Goal: Task Accomplishment & Management: Use online tool/utility

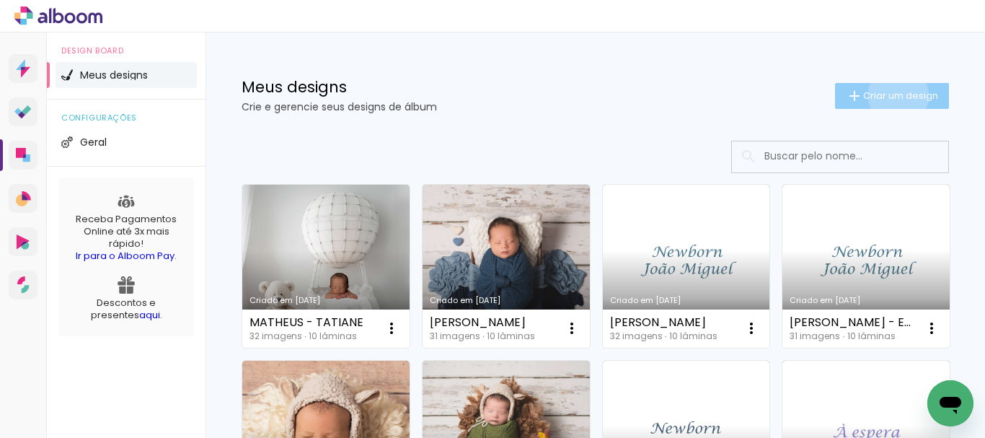
click at [885, 95] on span "Criar um design" at bounding box center [900, 95] width 75 height 9
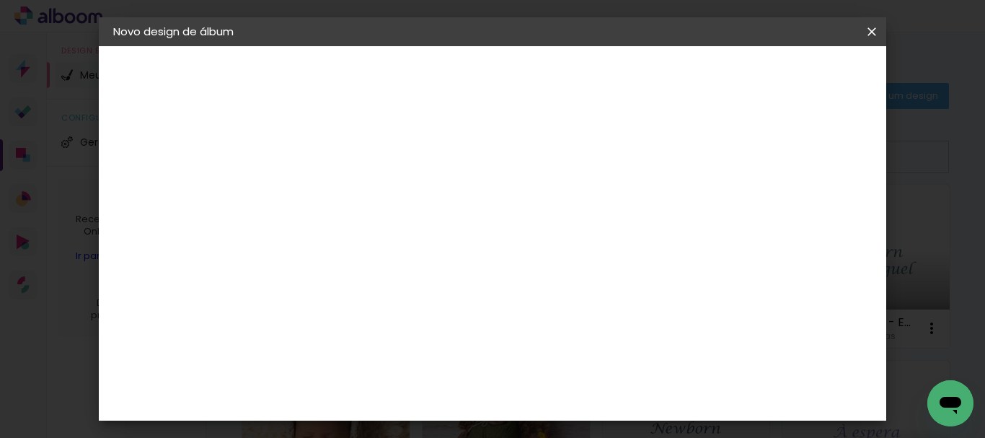
click at [349, 196] on input at bounding box center [349, 193] width 0 height 22
type input "[PERSON_NAME]"
type paper-input "[PERSON_NAME]"
click at [0, 0] on slot "Avançar" at bounding box center [0, 0] width 0 height 0
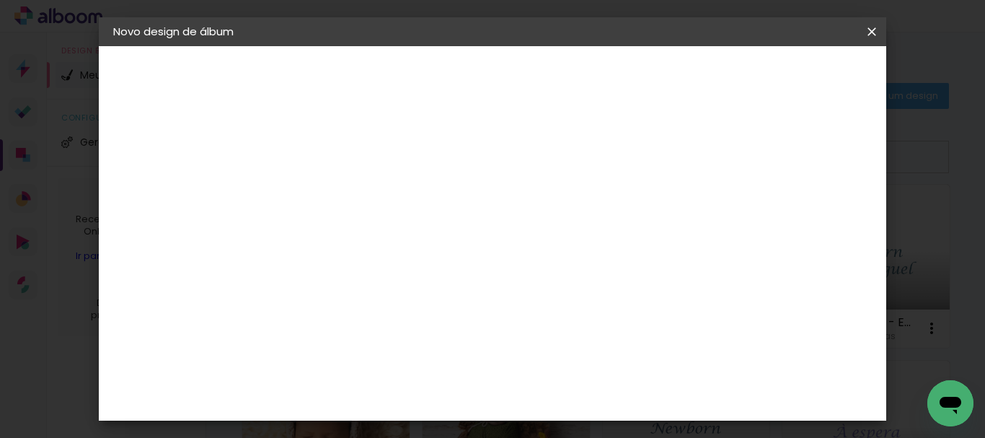
click at [0, 0] on slot "Avançar" at bounding box center [0, 0] width 0 height 0
click at [446, 424] on span "20 × 20" at bounding box center [412, 443] width 67 height 38
click at [0, 0] on slot "Avançar" at bounding box center [0, 0] width 0 height 0
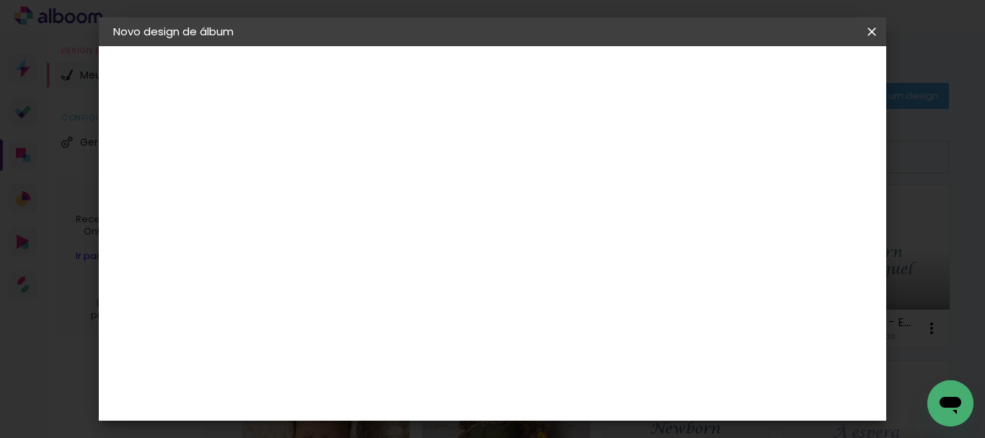
click at [580, 84] on paper-button "Iniciar design" at bounding box center [549, 81] width 62 height 35
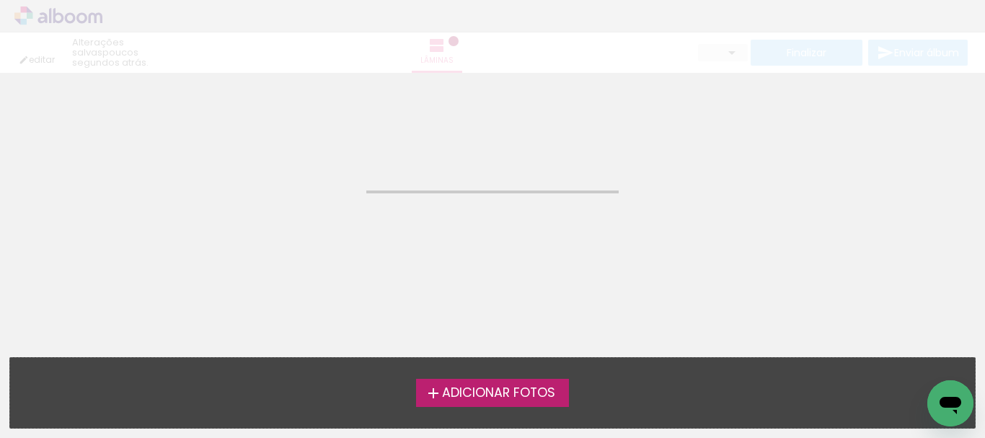
click at [476, 399] on span "Adicionar Fotos" at bounding box center [498, 393] width 113 height 13
click at [0, 0] on input "file" at bounding box center [0, 0] width 0 height 0
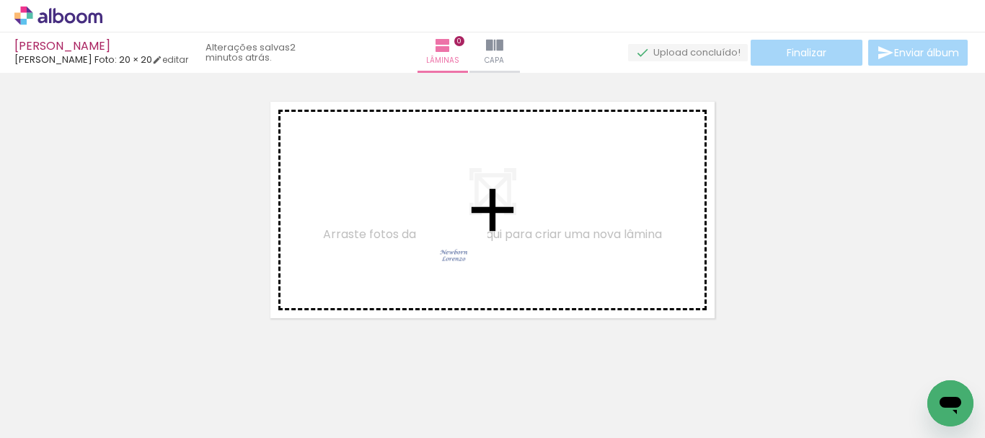
drag, startPoint x: 154, startPoint y: 393, endPoint x: 464, endPoint y: 268, distance: 335.2
click at [464, 268] on quentale-workspace at bounding box center [492, 219] width 985 height 438
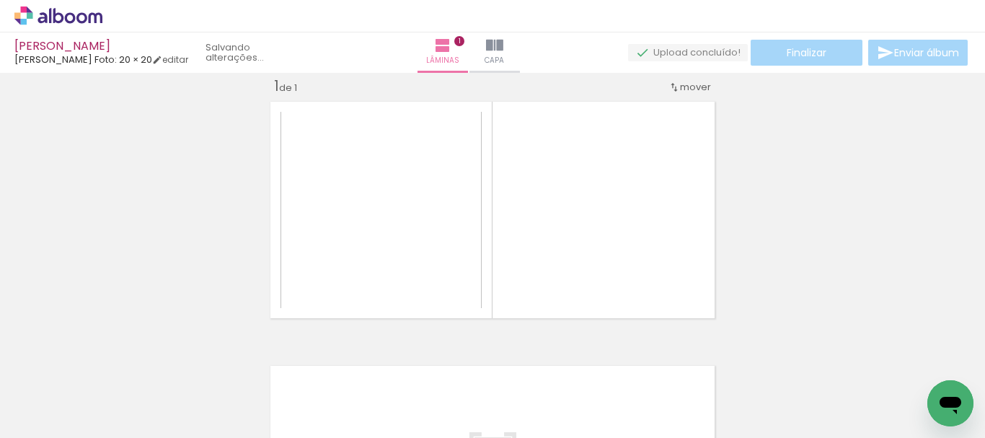
scroll to position [19, 0]
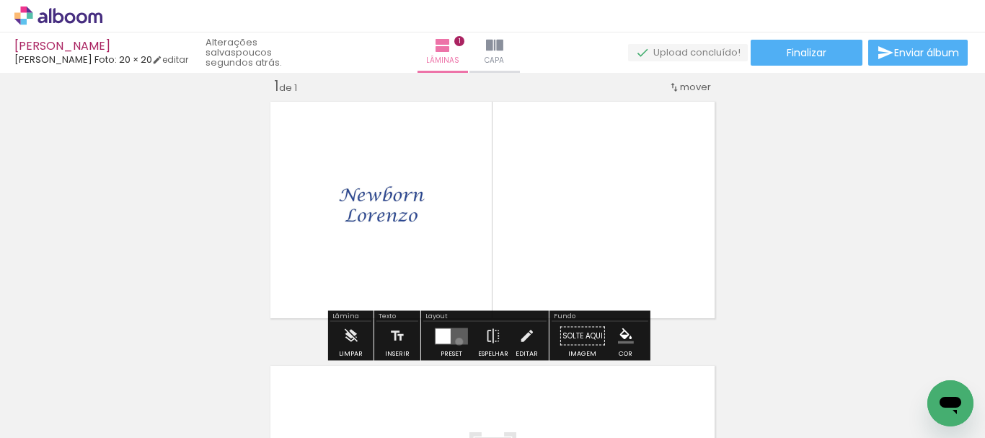
click at [456, 341] on quentale-layouter at bounding box center [451, 335] width 33 height 17
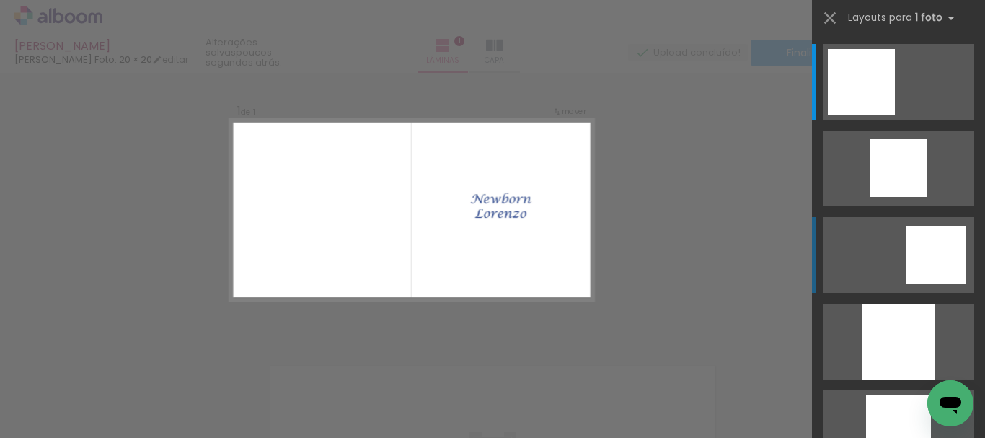
click at [913, 258] on div at bounding box center [936, 255] width 60 height 58
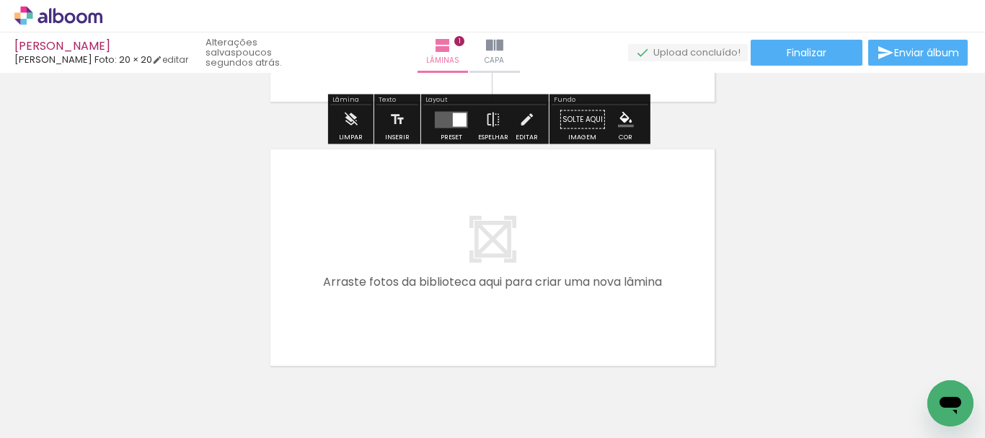
scroll to position [307, 0]
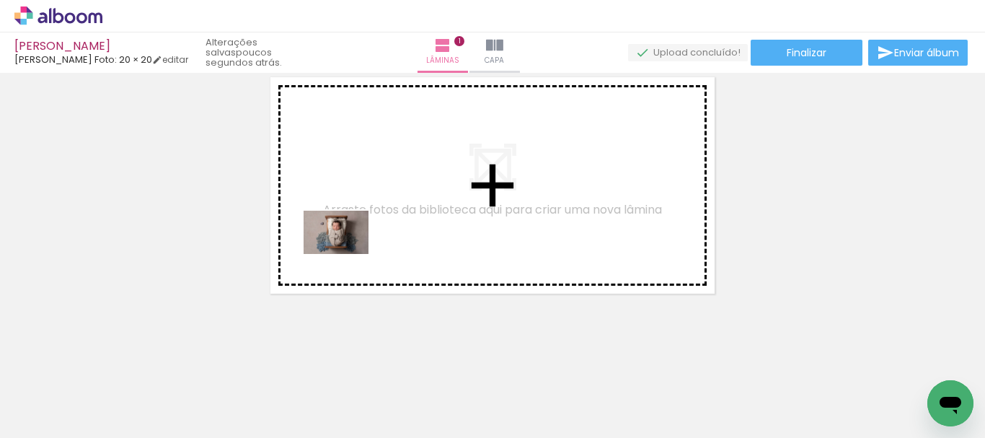
drag, startPoint x: 257, startPoint y: 389, endPoint x: 317, endPoint y: 374, distance: 61.2
click at [347, 253] on quentale-workspace at bounding box center [492, 219] width 985 height 438
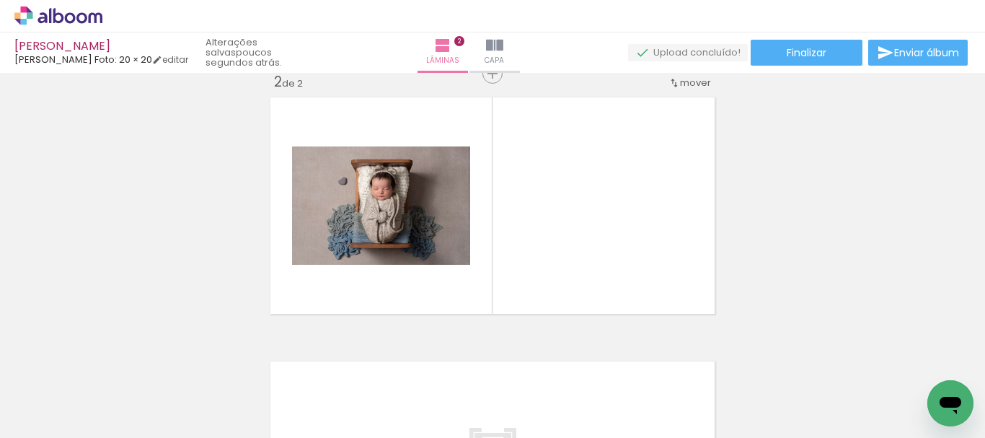
scroll to position [283, 0]
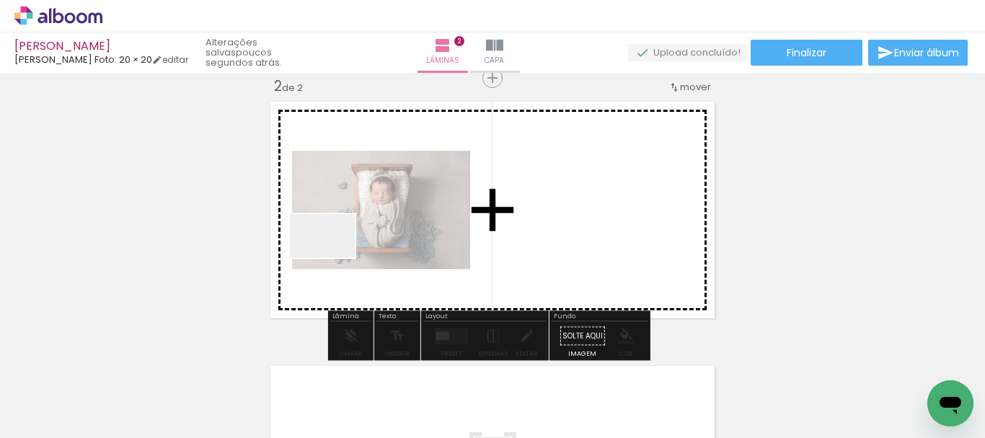
drag, startPoint x: 309, startPoint y: 381, endPoint x: 334, endPoint y: 256, distance: 128.0
click at [334, 256] on quentale-workspace at bounding box center [492, 219] width 985 height 438
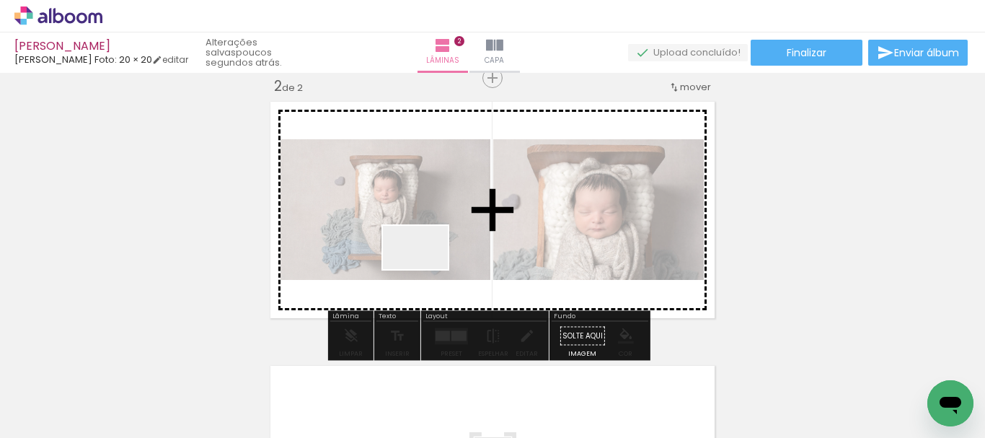
drag, startPoint x: 397, startPoint y: 393, endPoint x: 426, endPoint y: 268, distance: 128.7
click at [426, 268] on quentale-workspace at bounding box center [492, 219] width 985 height 438
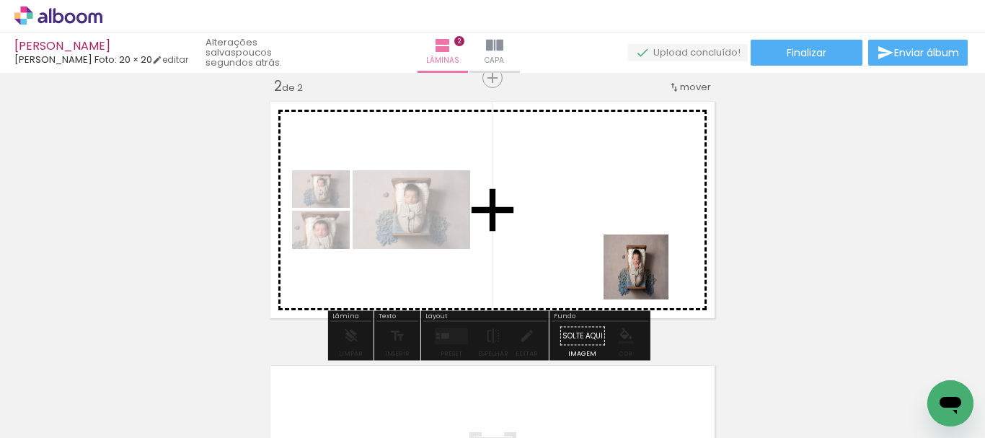
drag, startPoint x: 650, startPoint y: 407, endPoint x: 647, endPoint y: 278, distance: 129.1
click at [647, 278] on quentale-workspace at bounding box center [492, 219] width 985 height 438
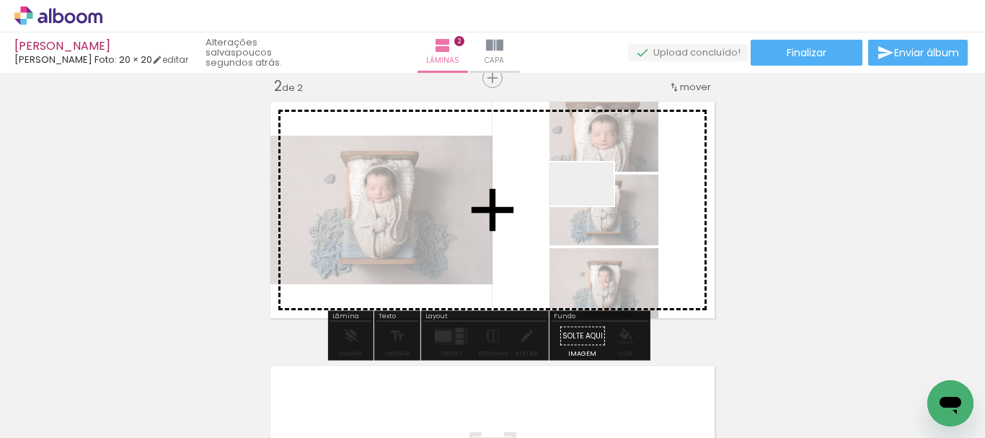
drag, startPoint x: 708, startPoint y: 392, endPoint x: 592, endPoint y: 206, distance: 219.3
click at [592, 206] on quentale-workspace at bounding box center [492, 219] width 985 height 438
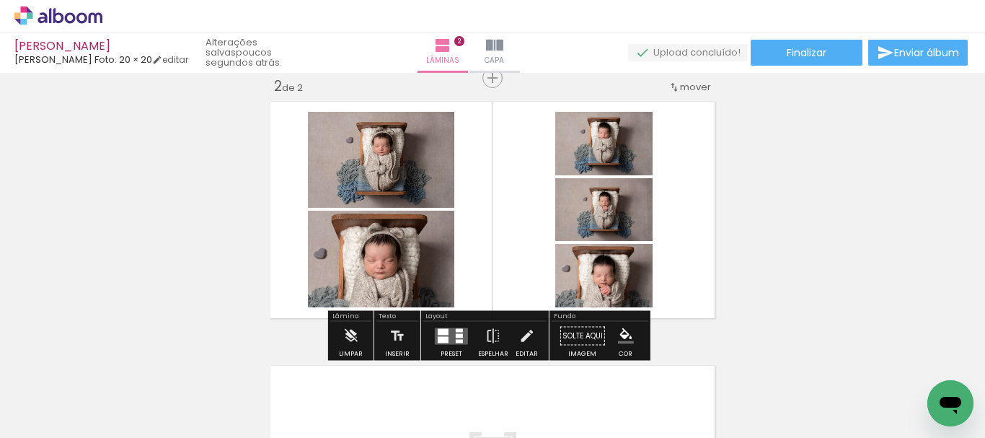
click at [439, 335] on quentale-layouter at bounding box center [451, 335] width 33 height 17
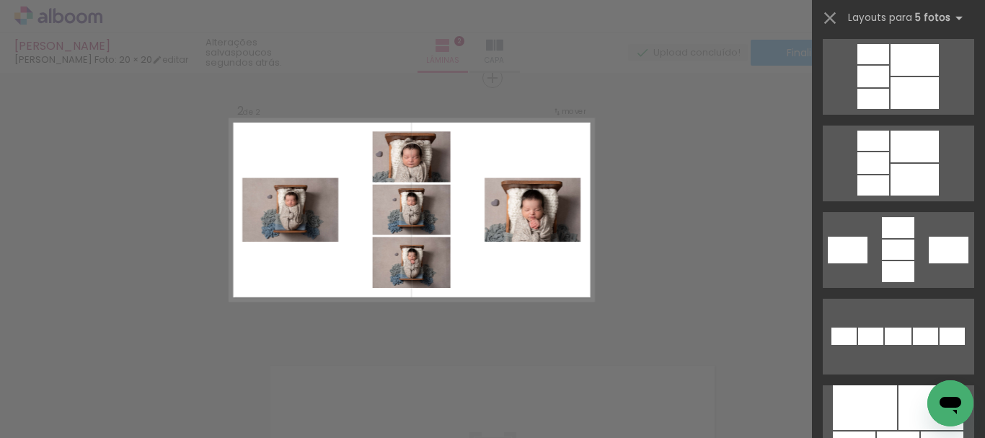
scroll to position [596, 0]
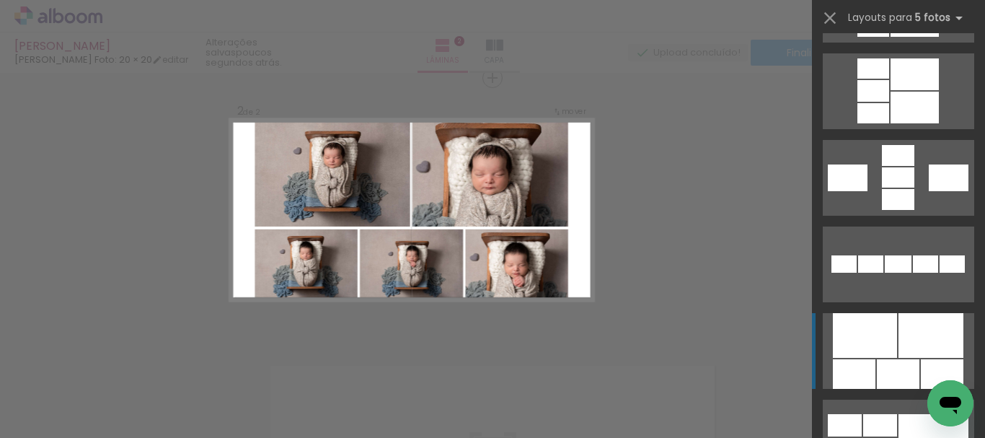
click at [899, 348] on div at bounding box center [931, 335] width 65 height 45
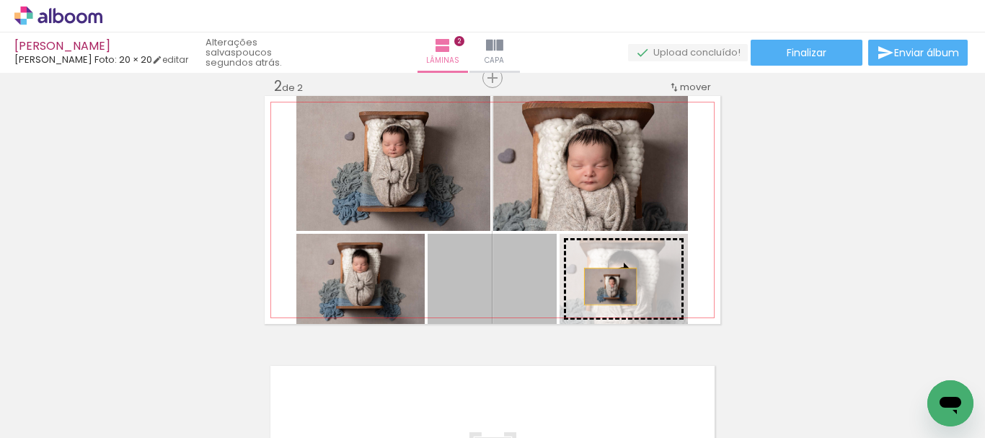
drag, startPoint x: 530, startPoint y: 289, endPoint x: 605, endPoint y: 286, distance: 75.1
click at [0, 0] on slot at bounding box center [0, 0] width 0 height 0
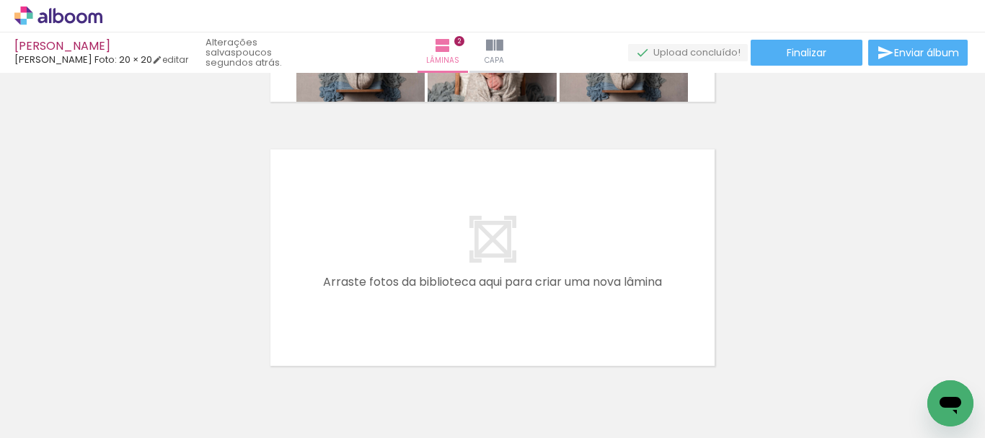
scroll to position [571, 0]
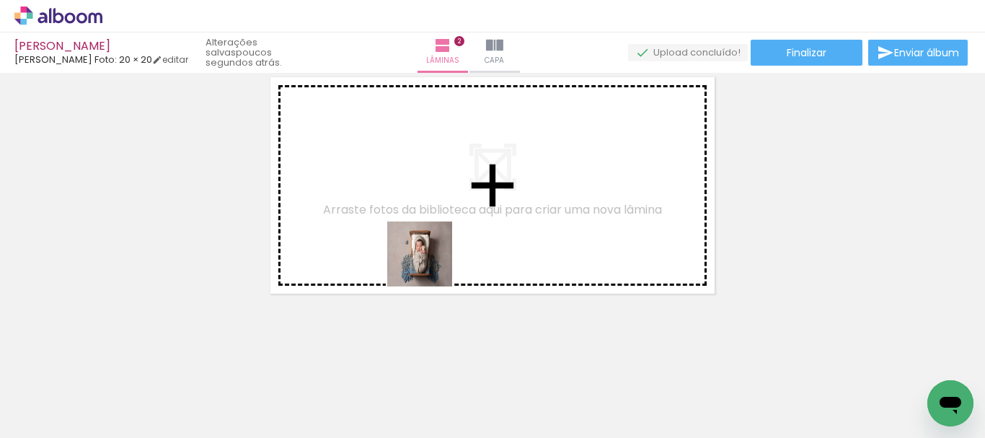
drag, startPoint x: 555, startPoint y: 395, endPoint x: 477, endPoint y: 353, distance: 88.4
click at [415, 244] on quentale-workspace at bounding box center [492, 219] width 985 height 438
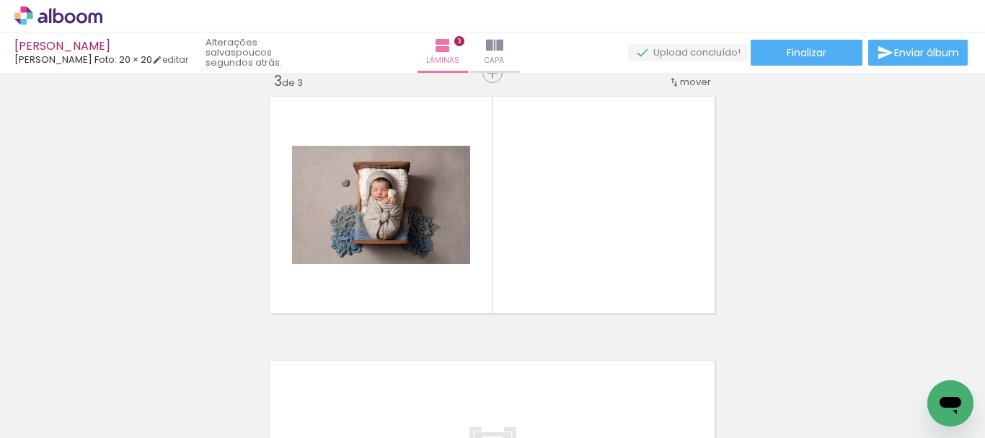
scroll to position [547, 0]
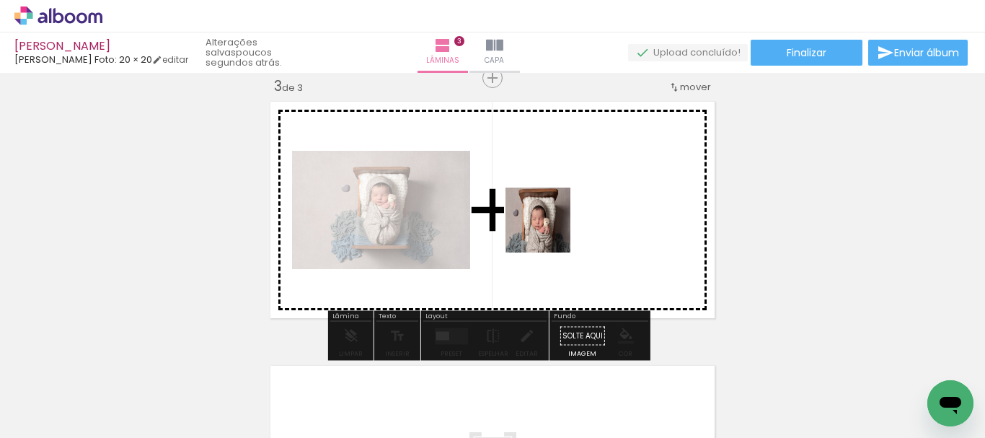
drag, startPoint x: 467, startPoint y: 384, endPoint x: 549, endPoint y: 231, distance: 173.9
click at [549, 231] on quentale-workspace at bounding box center [492, 219] width 985 height 438
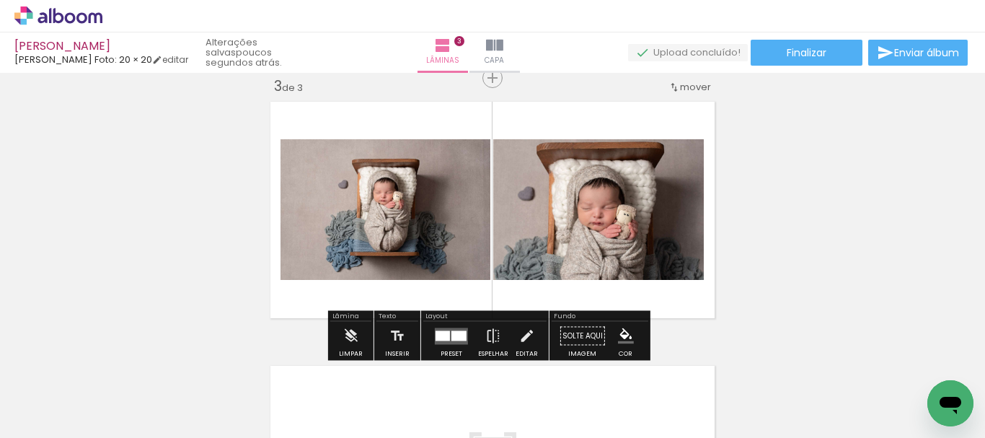
click at [443, 333] on div at bounding box center [443, 335] width 14 height 10
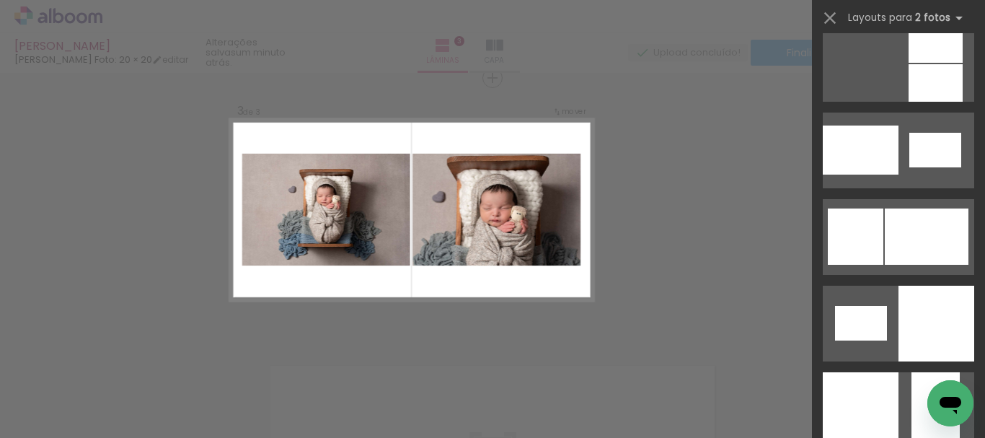
scroll to position [1765, 0]
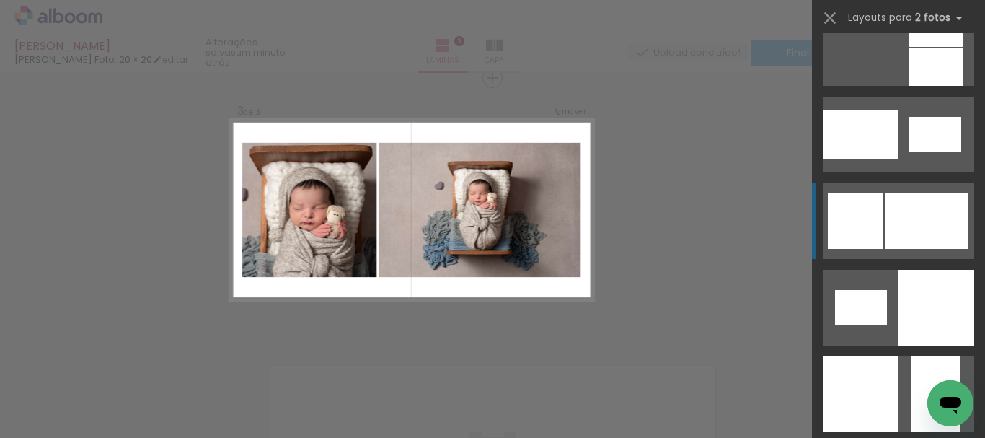
click at [914, 226] on div at bounding box center [927, 221] width 84 height 56
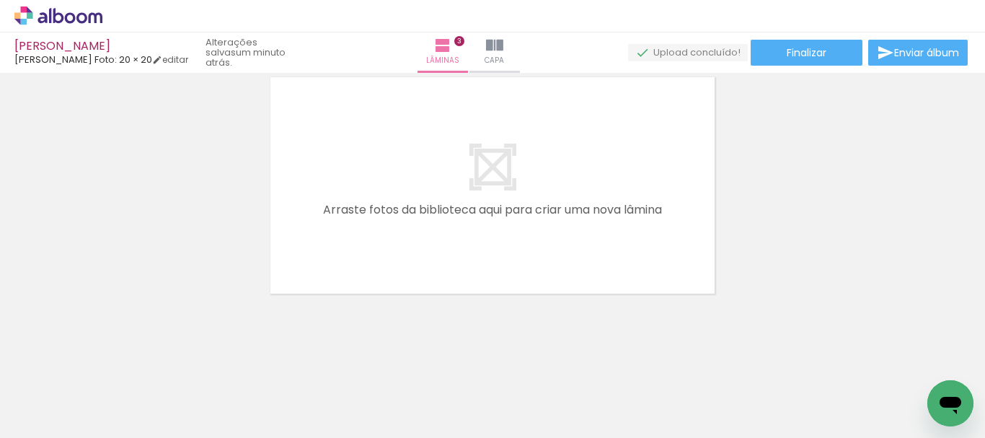
scroll to position [0, 464]
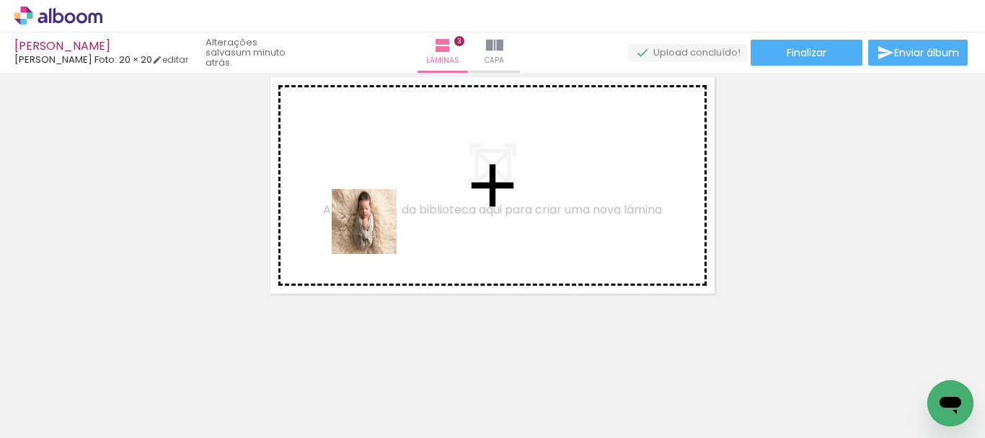
drag, startPoint x: 345, startPoint y: 393, endPoint x: 375, endPoint y: 232, distance: 163.5
click at [375, 232] on quentale-workspace at bounding box center [492, 219] width 985 height 438
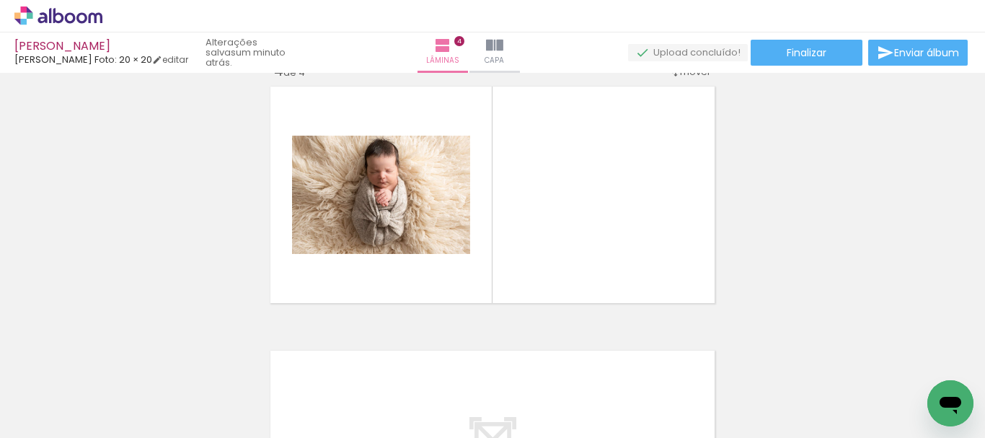
scroll to position [811, 0]
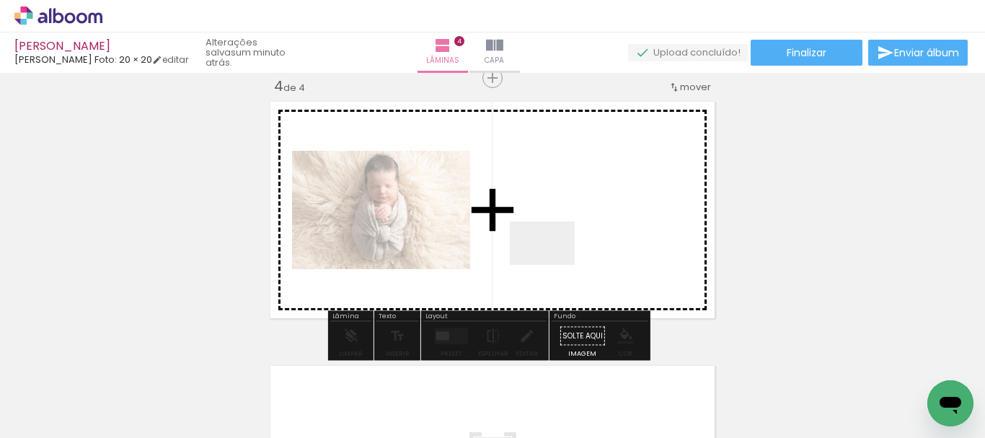
drag, startPoint x: 508, startPoint y: 394, endPoint x: 555, endPoint y: 262, distance: 140.0
click at [555, 262] on quentale-workspace at bounding box center [492, 219] width 985 height 438
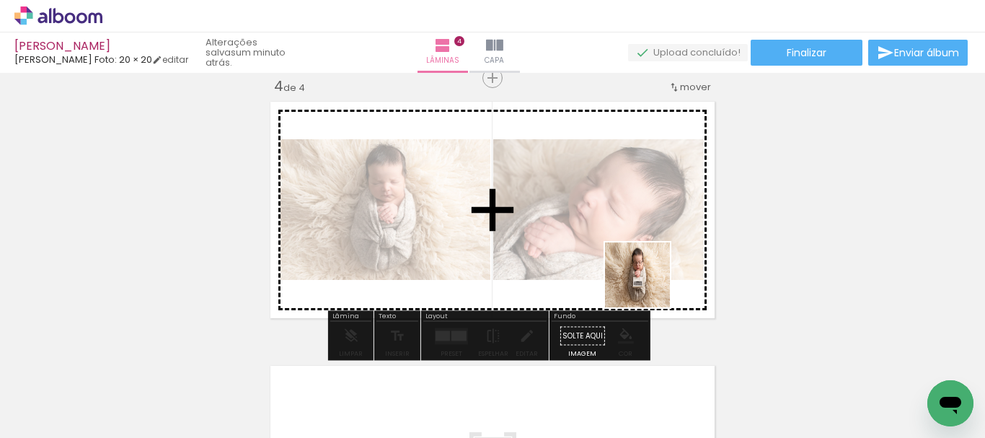
drag, startPoint x: 663, startPoint y: 397, endPoint x: 648, endPoint y: 286, distance: 112.7
click at [648, 286] on quentale-workspace at bounding box center [492, 219] width 985 height 438
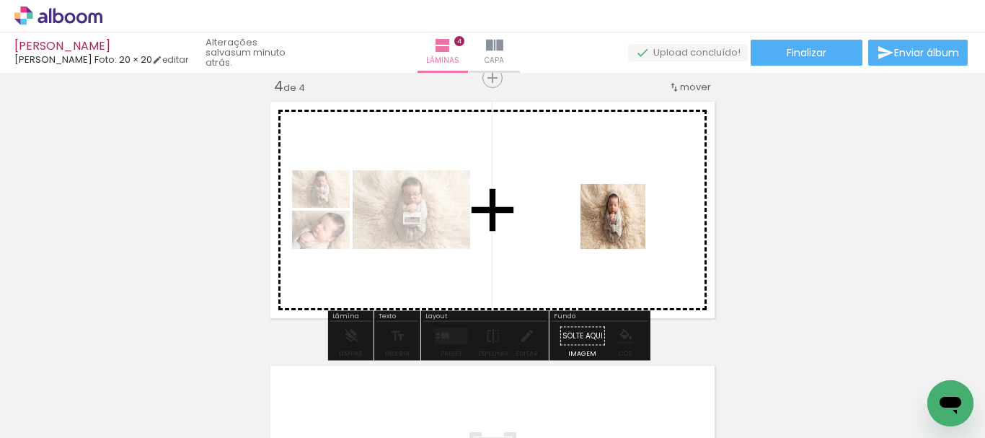
drag, startPoint x: 726, startPoint y: 407, endPoint x: 495, endPoint y: 365, distance: 235.4
click at [622, 227] on quentale-workspace at bounding box center [492, 219] width 985 height 438
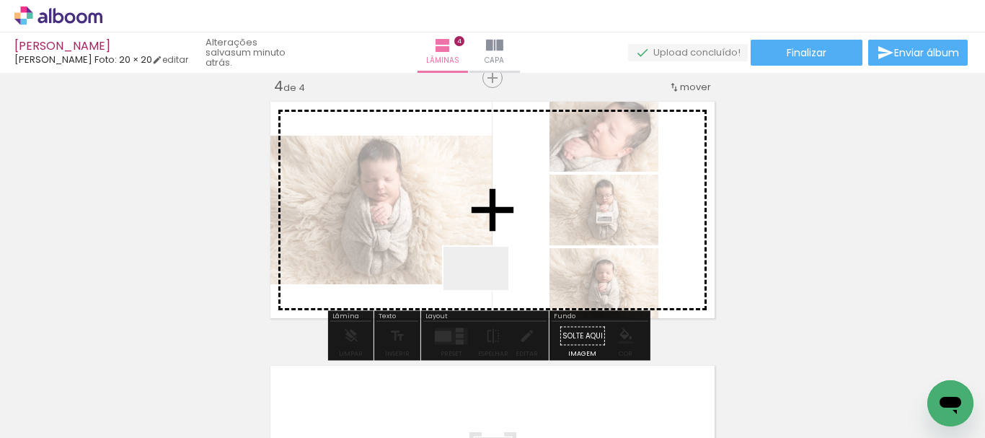
drag, startPoint x: 426, startPoint y: 387, endPoint x: 507, endPoint y: 255, distance: 154.7
click at [507, 255] on quentale-workspace at bounding box center [492, 219] width 985 height 438
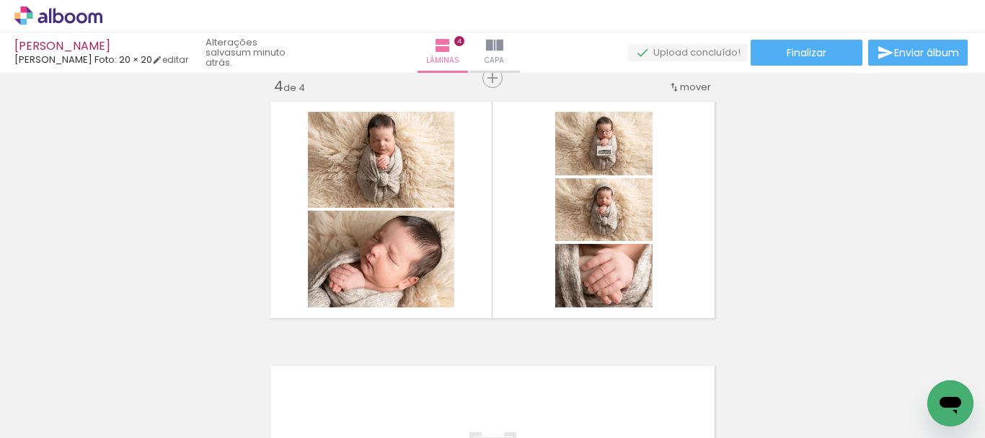
scroll to position [0, 1226]
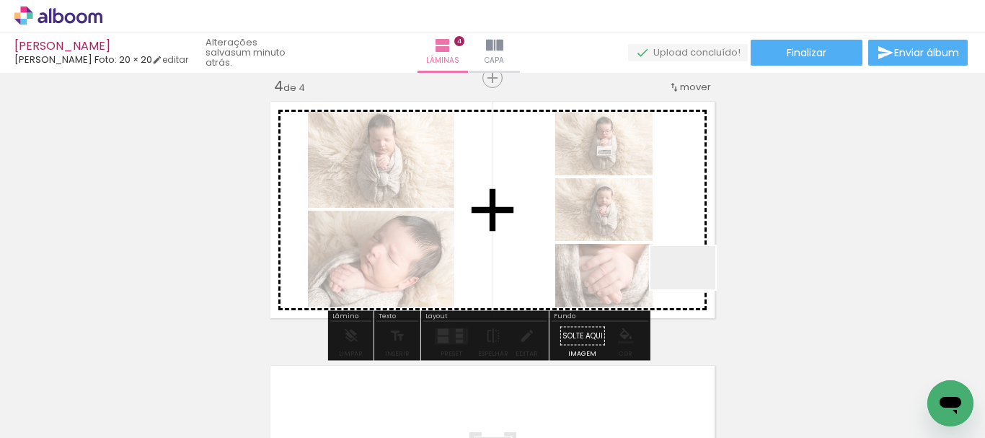
drag, startPoint x: 776, startPoint y: 394, endPoint x: 680, endPoint y: 276, distance: 151.7
click at [680, 276] on quentale-workspace at bounding box center [492, 219] width 985 height 438
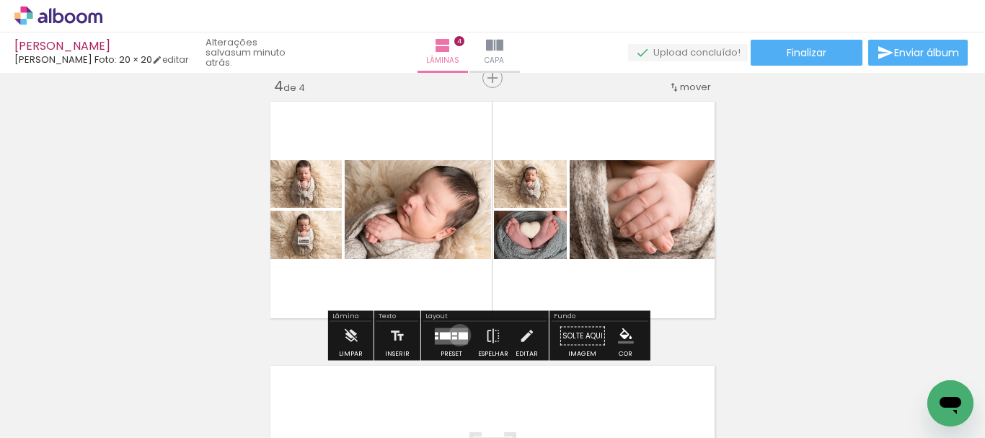
click at [459, 335] on div at bounding box center [463, 335] width 9 height 7
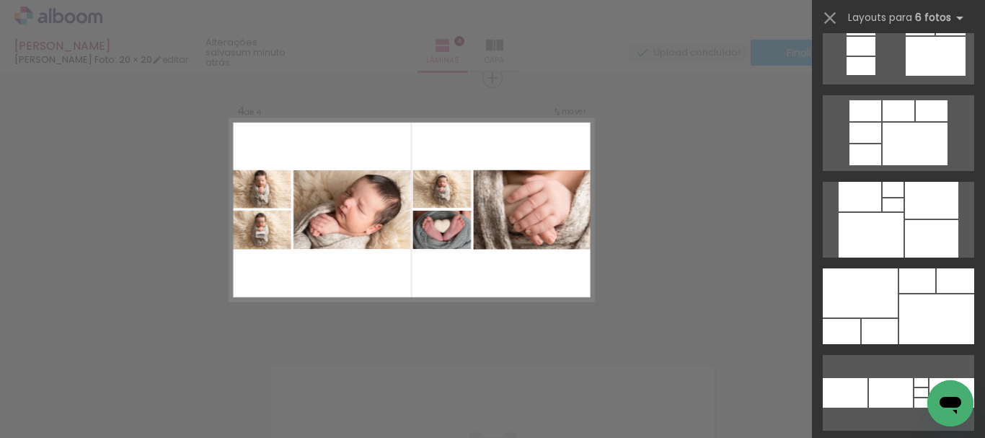
scroll to position [1163, 0]
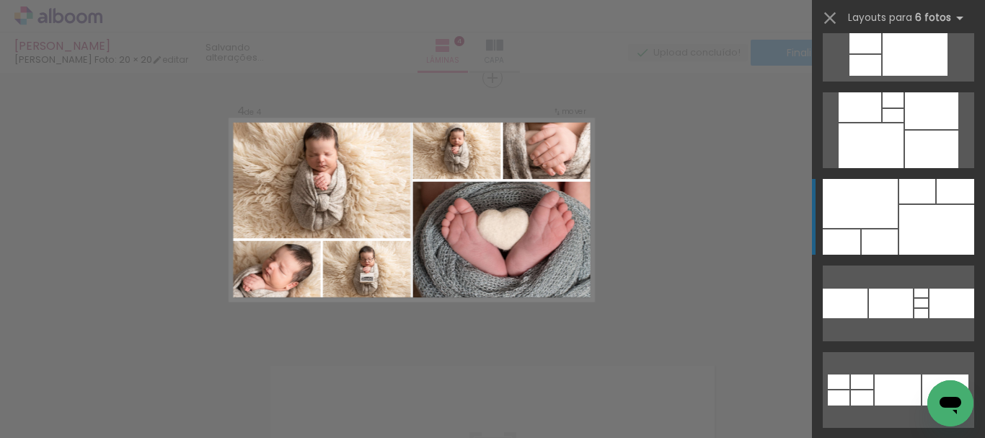
click at [915, 229] on div at bounding box center [936, 230] width 75 height 50
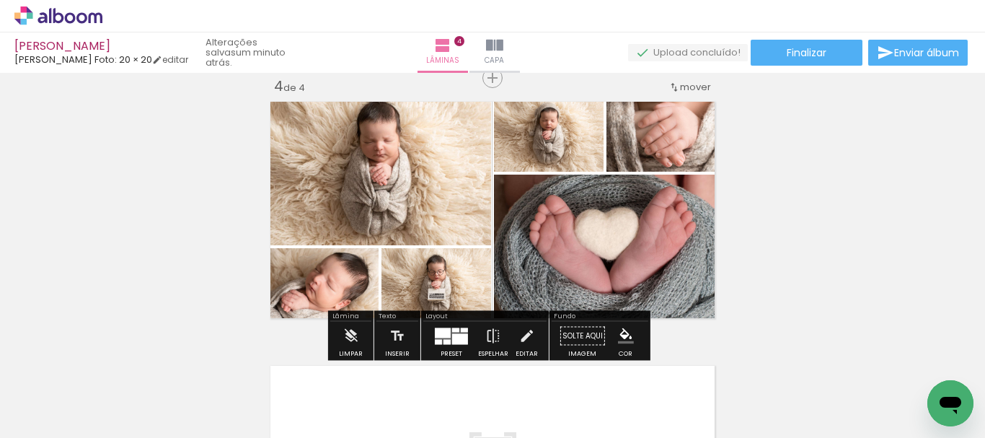
click at [443, 332] on div at bounding box center [443, 332] width 16 height 10
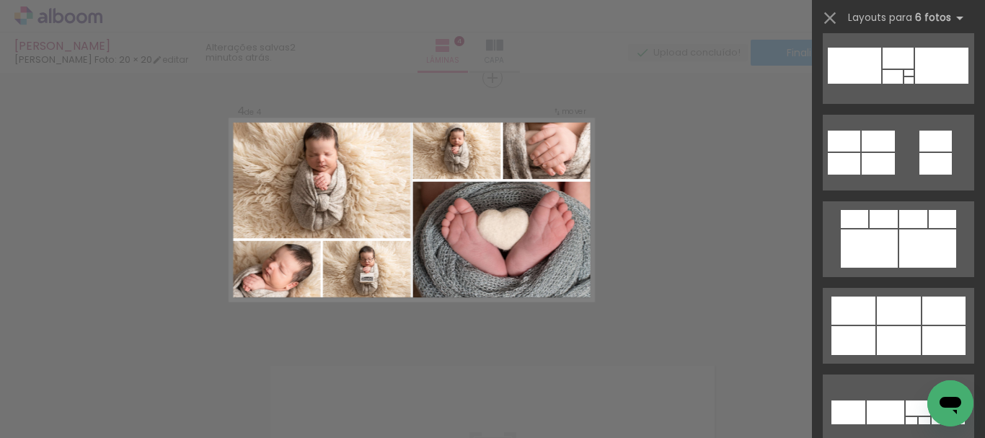
scroll to position [3394, 0]
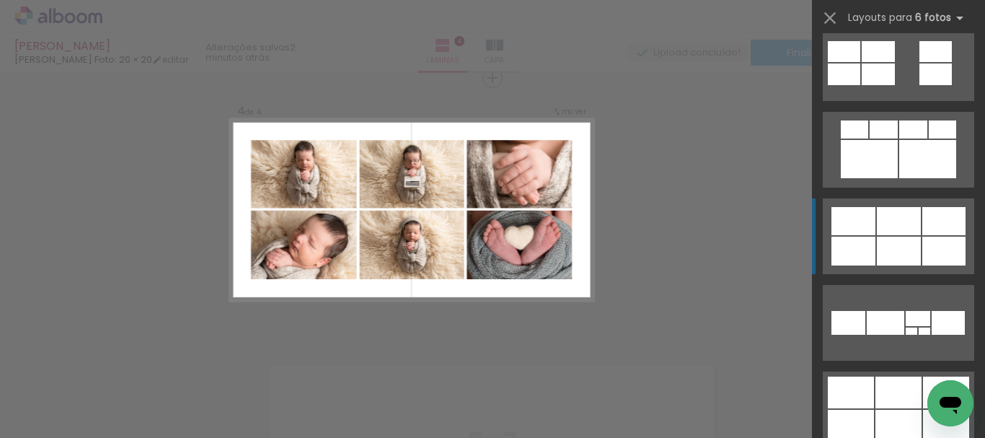
click at [886, 242] on div at bounding box center [899, 251] width 44 height 29
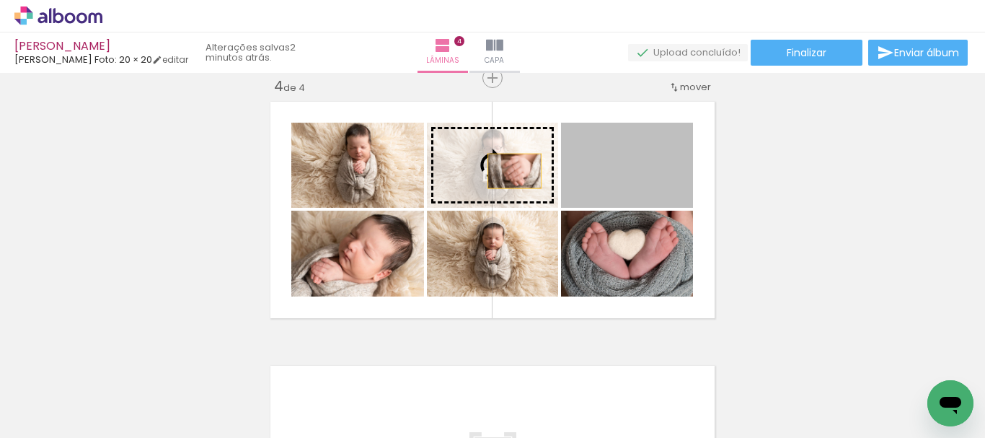
drag, startPoint x: 623, startPoint y: 186, endPoint x: 508, endPoint y: 171, distance: 115.7
click at [0, 0] on slot at bounding box center [0, 0] width 0 height 0
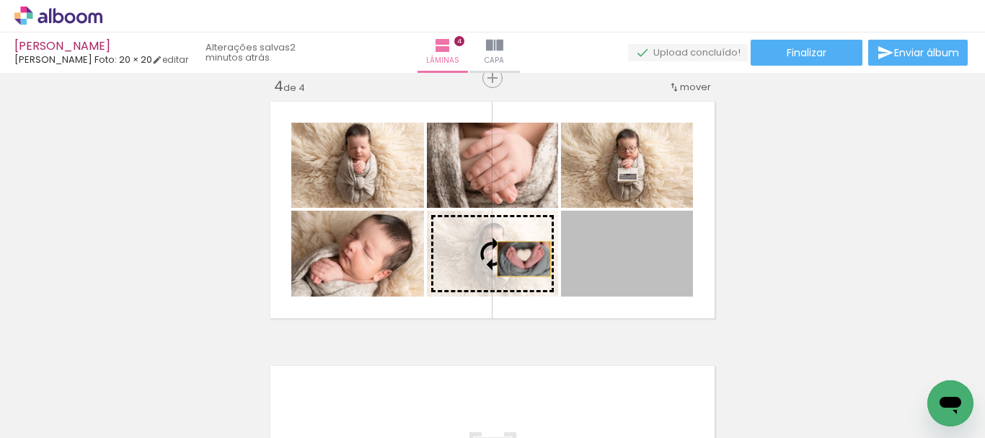
drag, startPoint x: 604, startPoint y: 262, endPoint x: 518, endPoint y: 259, distance: 85.2
click at [0, 0] on slot at bounding box center [0, 0] width 0 height 0
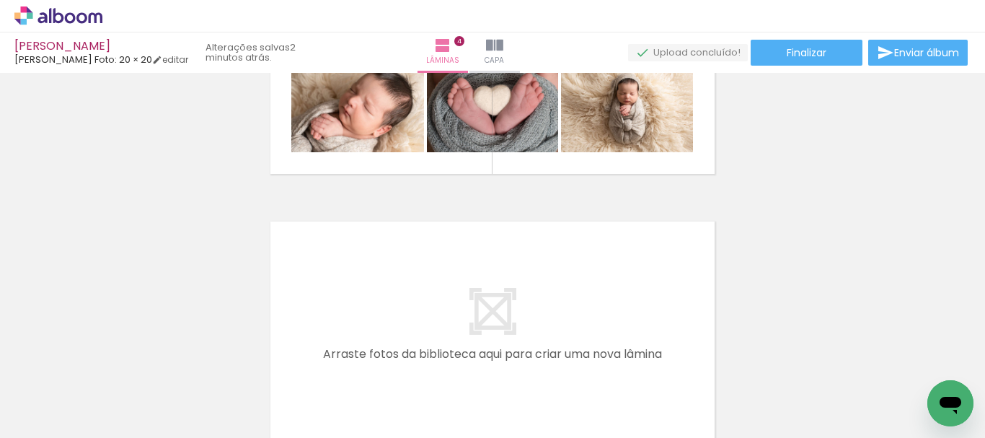
scroll to position [0, 976]
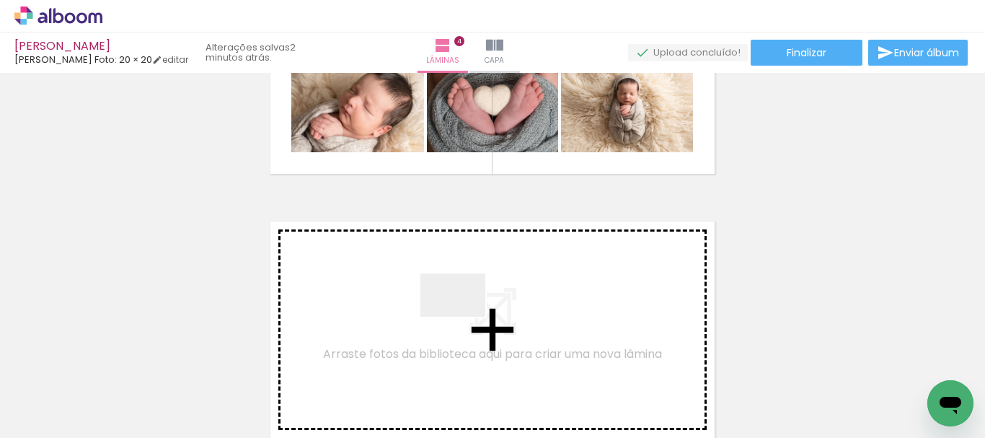
drag, startPoint x: 396, startPoint y: 399, endPoint x: 466, endPoint y: 314, distance: 110.2
click at [466, 314] on quentale-workspace at bounding box center [492, 219] width 985 height 438
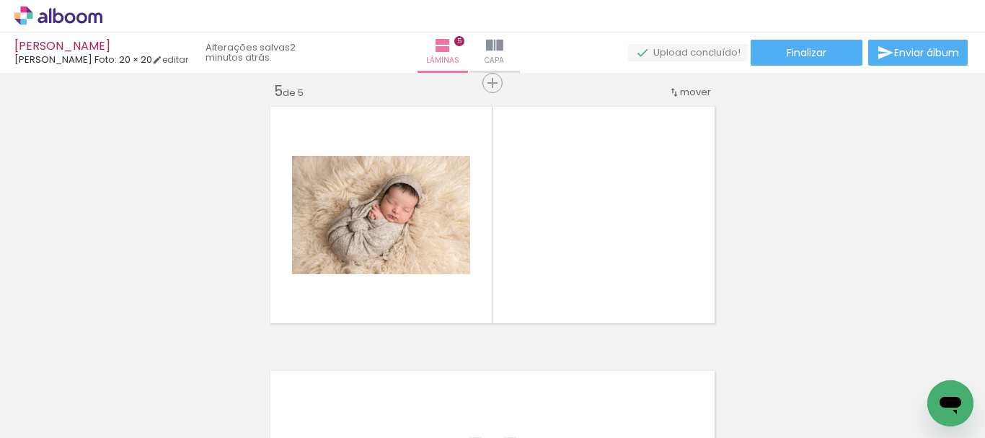
scroll to position [1074, 0]
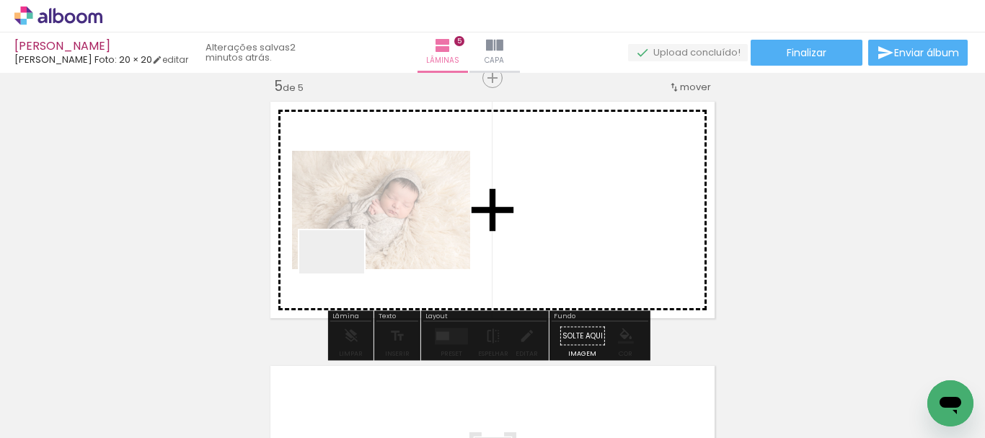
drag, startPoint x: 302, startPoint y: 393, endPoint x: 343, endPoint y: 273, distance: 127.0
click at [343, 273] on quentale-workspace at bounding box center [492, 219] width 985 height 438
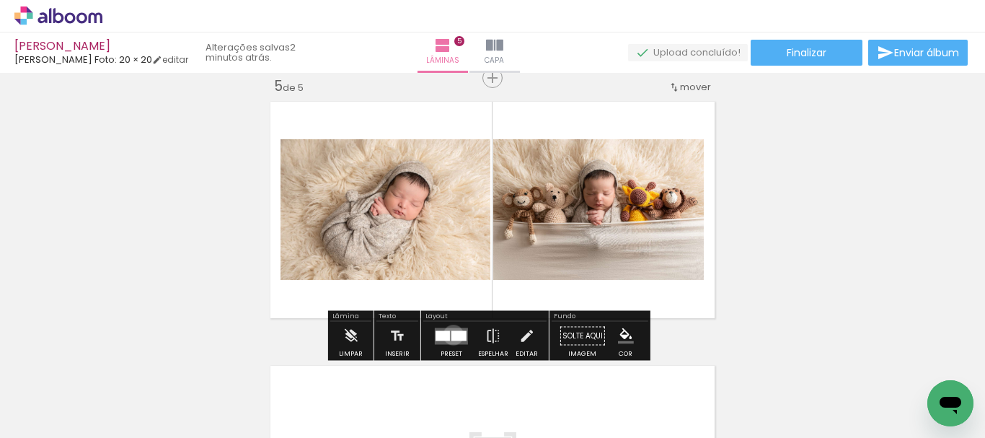
click at [451, 335] on div at bounding box center [458, 335] width 15 height 10
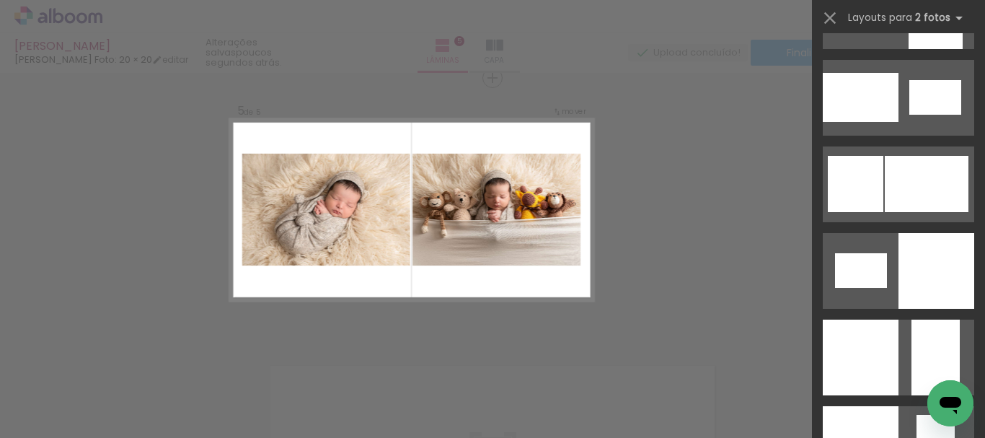
scroll to position [1708, 0]
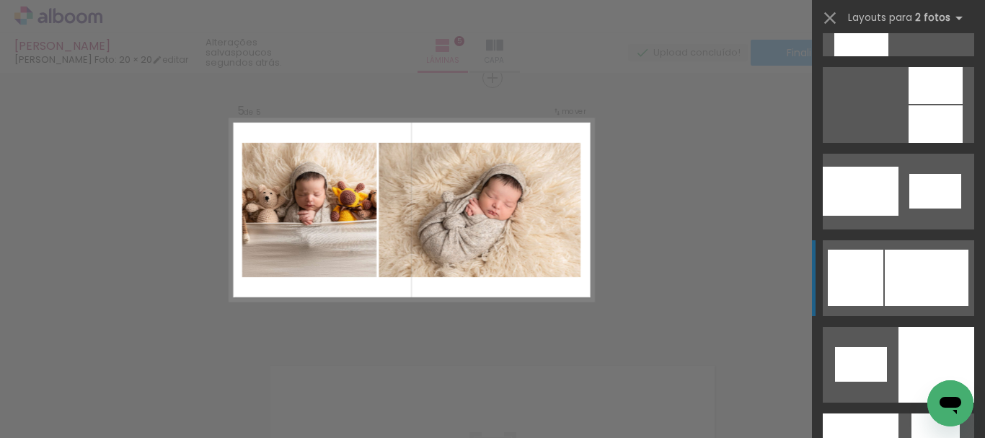
click at [897, 269] on div at bounding box center [927, 278] width 84 height 56
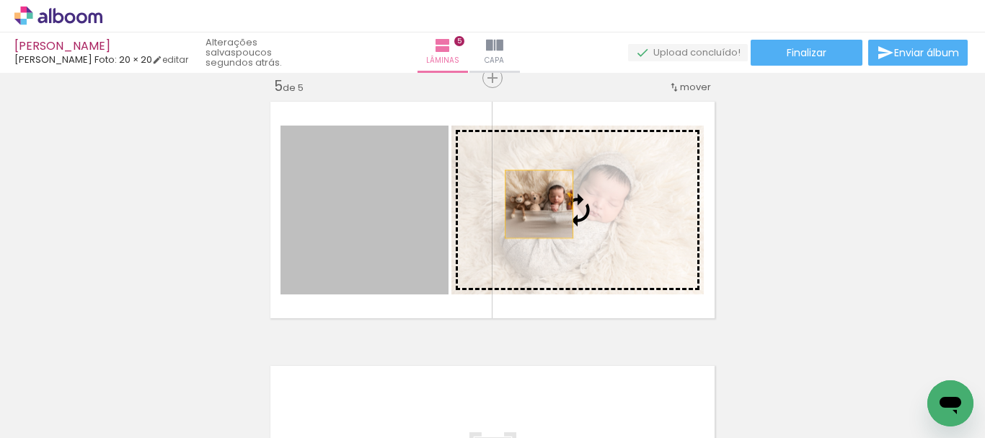
drag, startPoint x: 366, startPoint y: 209, endPoint x: 549, endPoint y: 212, distance: 183.9
click at [0, 0] on slot at bounding box center [0, 0] width 0 height 0
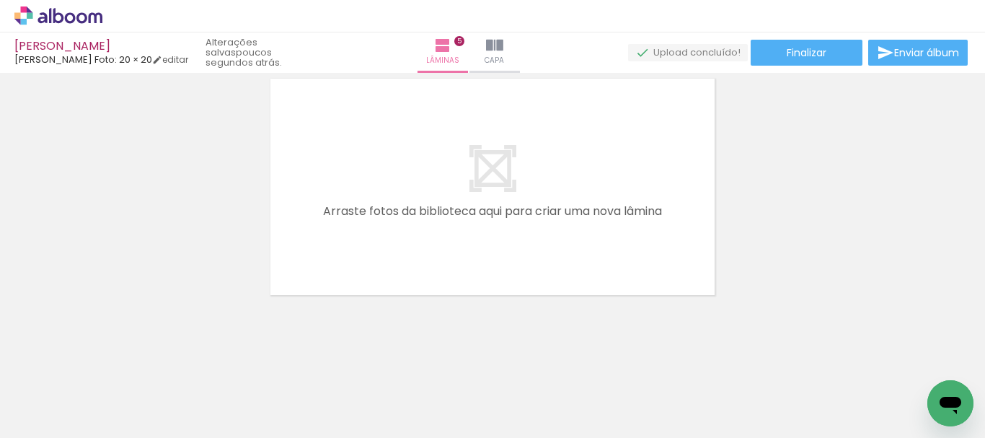
scroll to position [1365, 0]
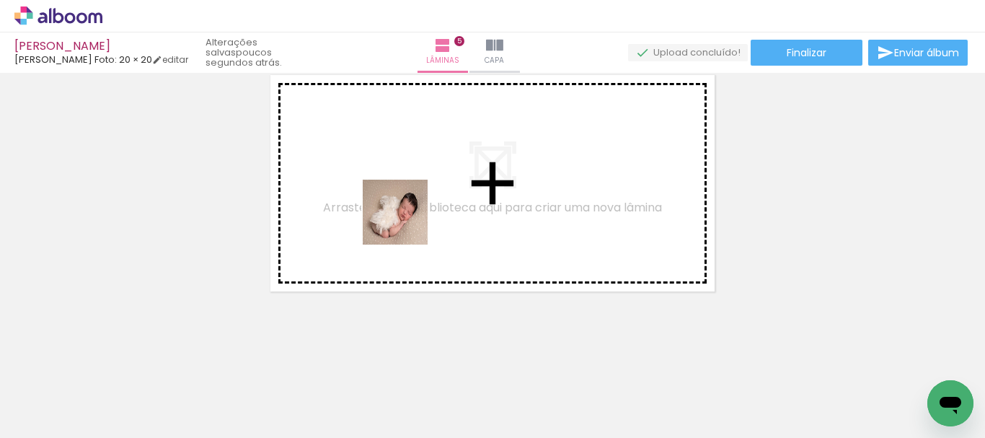
drag, startPoint x: 557, startPoint y: 397, endPoint x: 648, endPoint y: 407, distance: 90.7
click at [405, 224] on quentale-workspace at bounding box center [492, 219] width 985 height 438
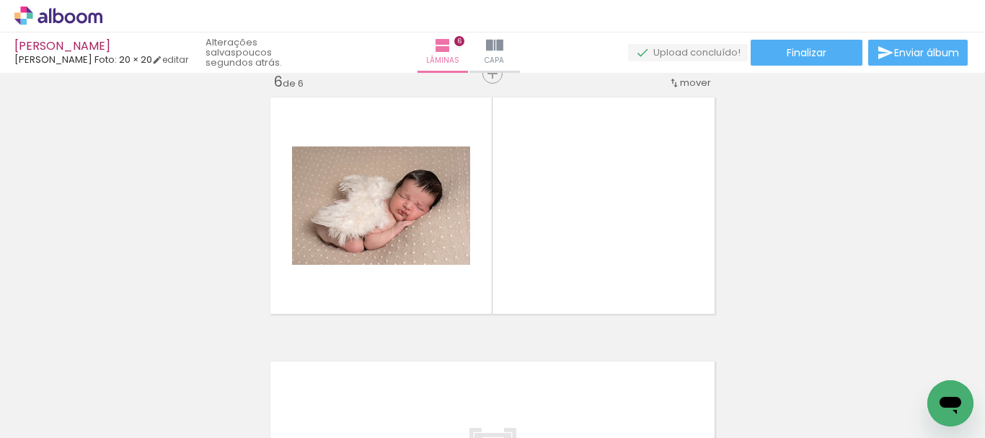
scroll to position [1338, 0]
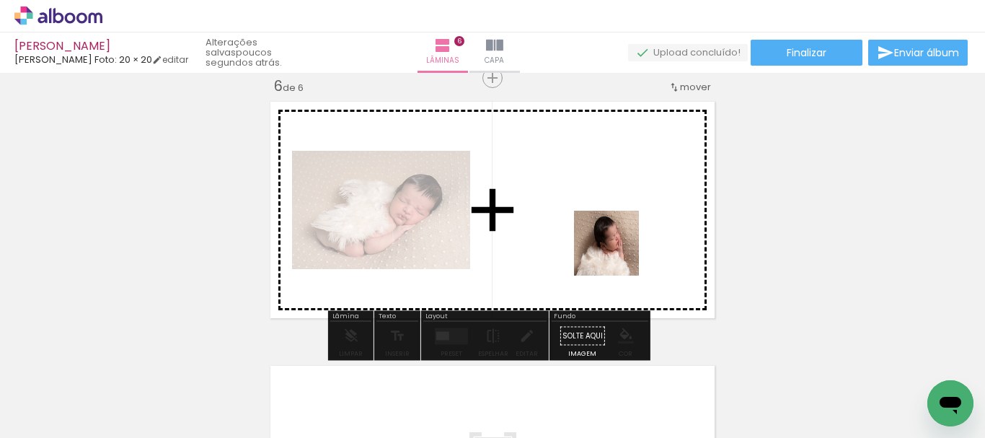
drag, startPoint x: 643, startPoint y: 407, endPoint x: 617, endPoint y: 252, distance: 156.5
click at [617, 252] on quentale-workspace at bounding box center [492, 219] width 985 height 438
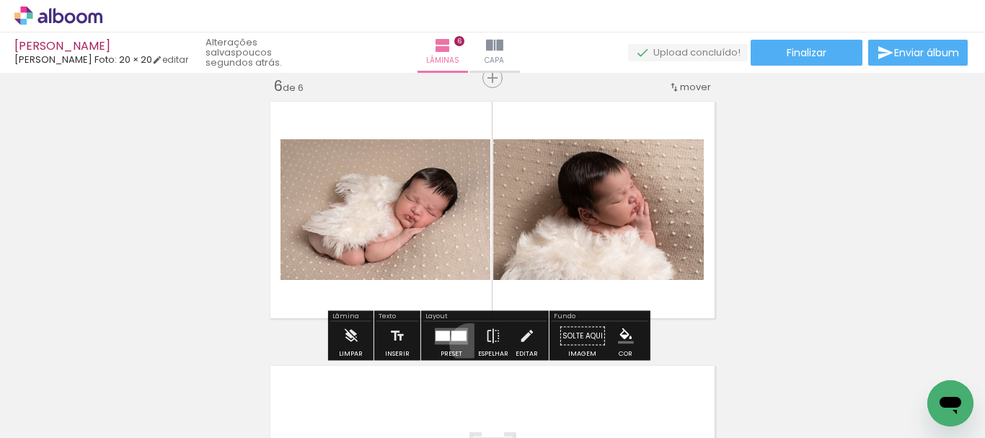
click at [467, 343] on div at bounding box center [451, 336] width 39 height 29
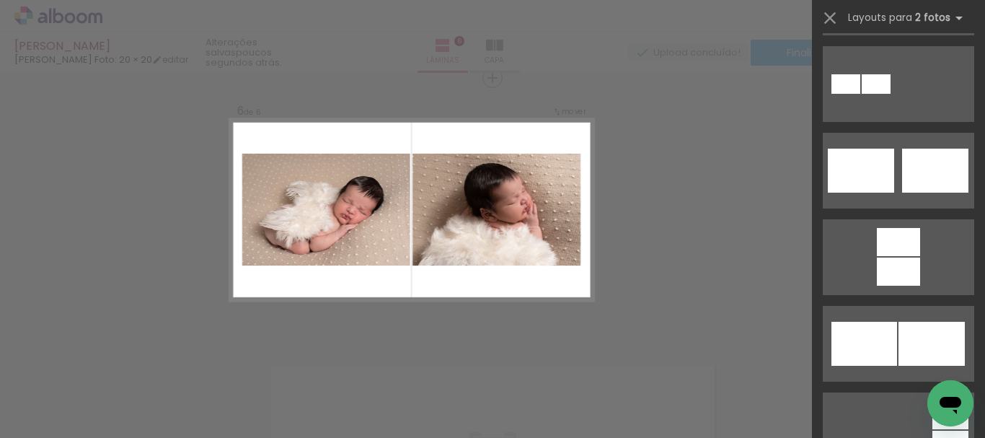
scroll to position [532, 0]
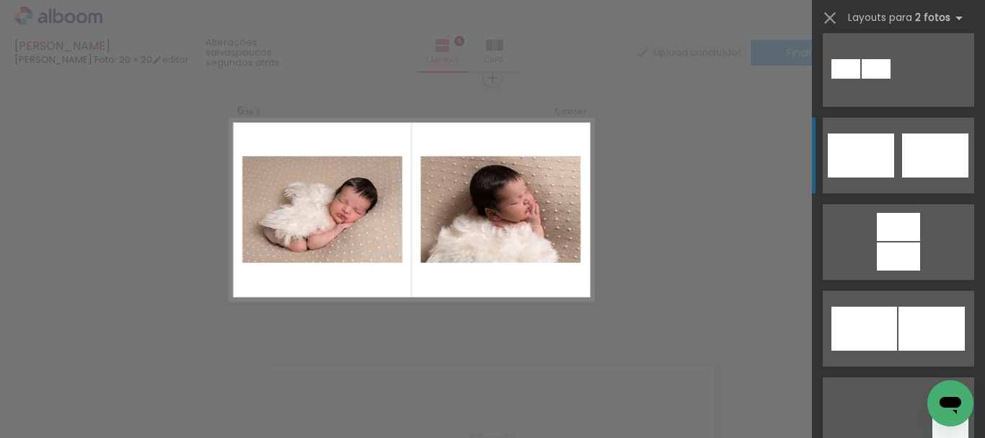
click at [932, 151] on div at bounding box center [935, 155] width 66 height 44
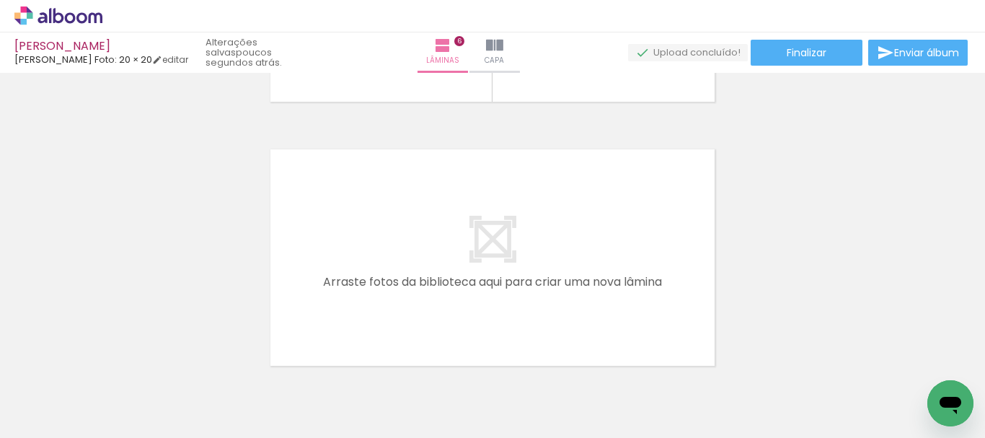
scroll to position [1572, 0]
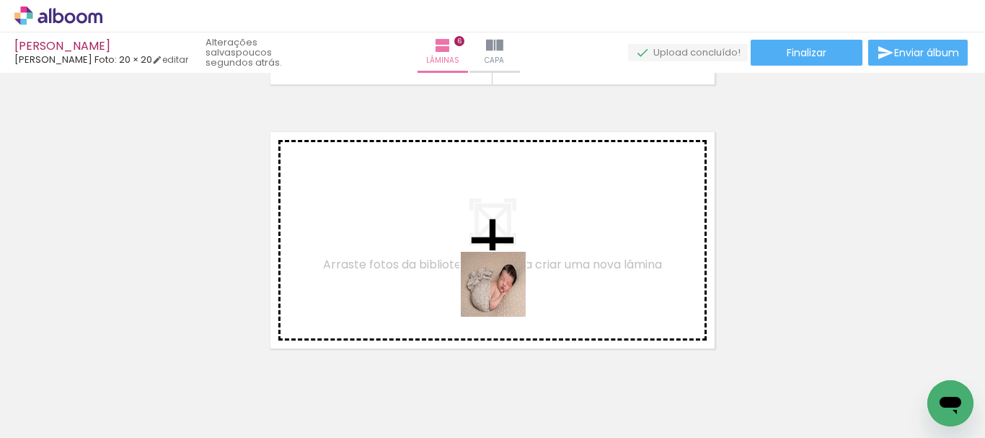
drag, startPoint x: 722, startPoint y: 403, endPoint x: 504, endPoint y: 295, distance: 243.2
click at [504, 295] on quentale-workspace at bounding box center [492, 219] width 985 height 438
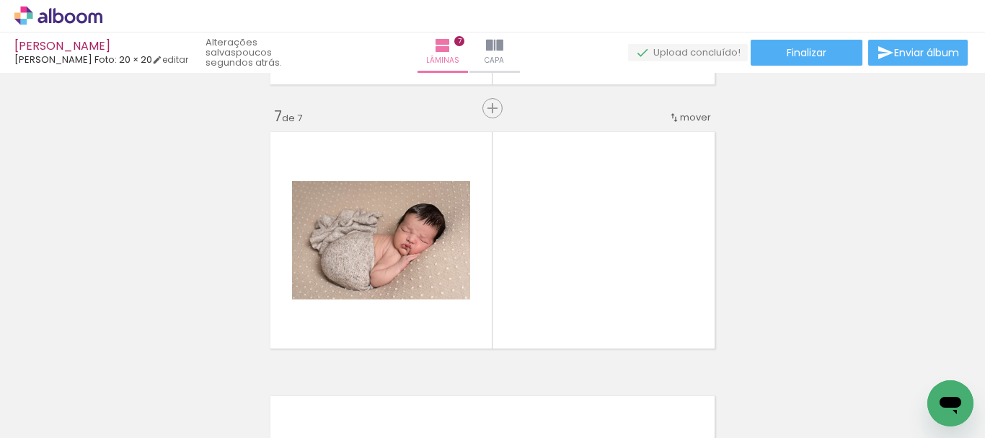
scroll to position [1602, 0]
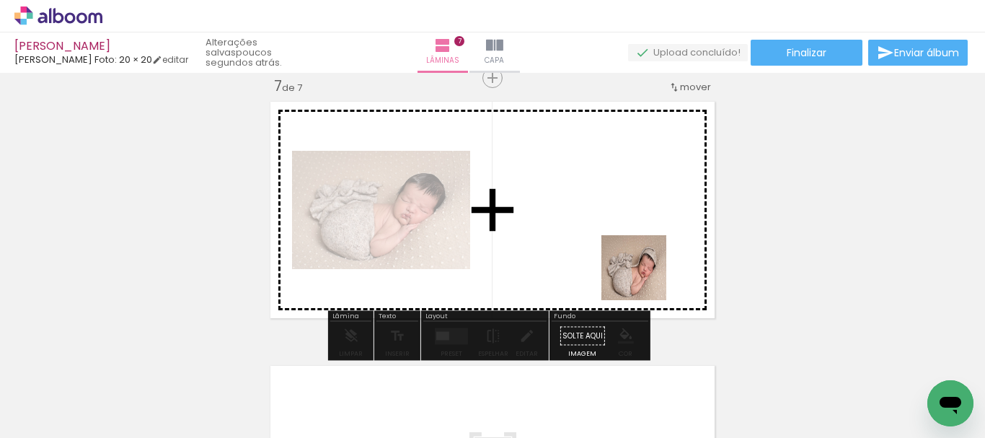
drag, startPoint x: 798, startPoint y: 399, endPoint x: 645, endPoint y: 278, distance: 194.6
click at [645, 278] on quentale-workspace at bounding box center [492, 219] width 985 height 438
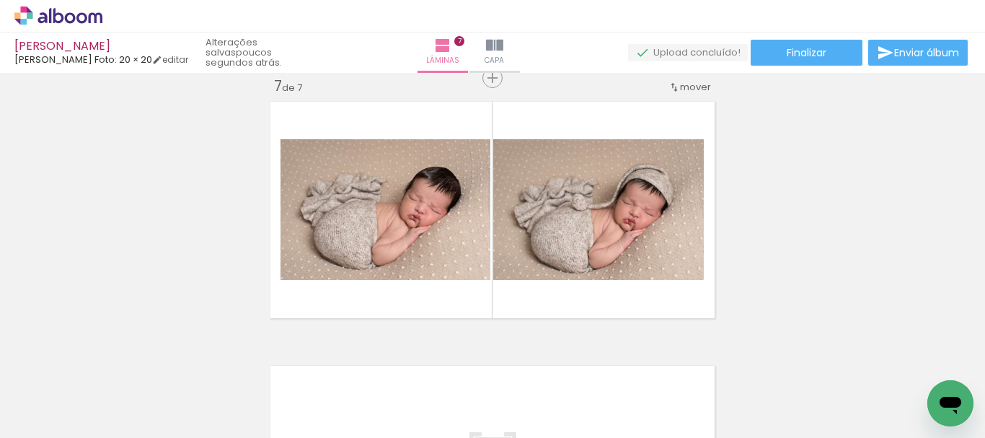
scroll to position [0, 1177]
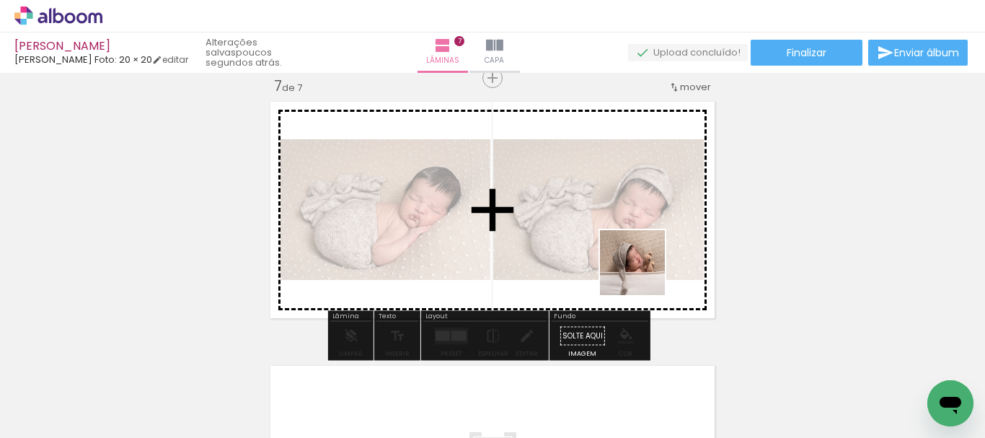
drag, startPoint x: 653, startPoint y: 402, endPoint x: 643, endPoint y: 273, distance: 129.4
click at [643, 273] on quentale-workspace at bounding box center [492, 219] width 985 height 438
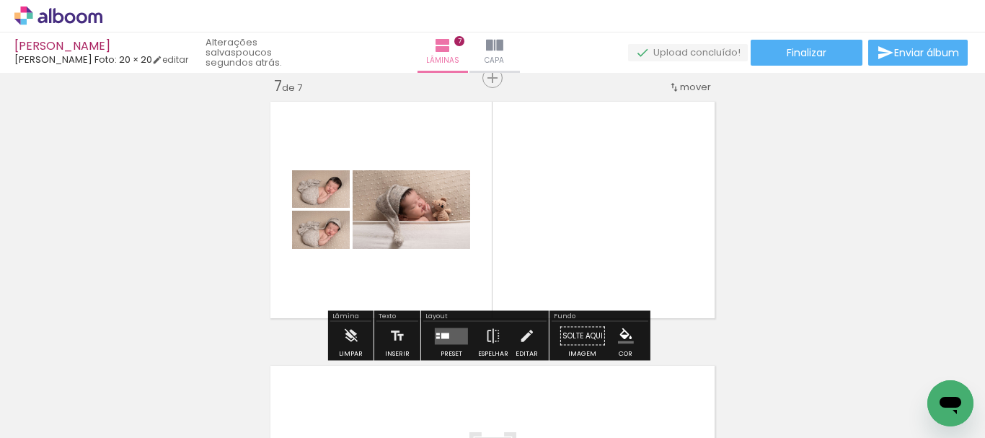
click at [441, 332] on div at bounding box center [445, 335] width 8 height 6
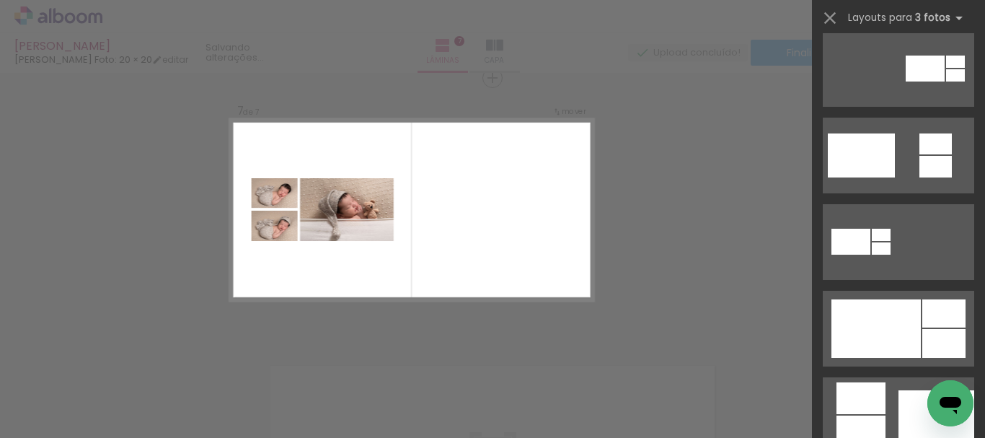
scroll to position [0, 0]
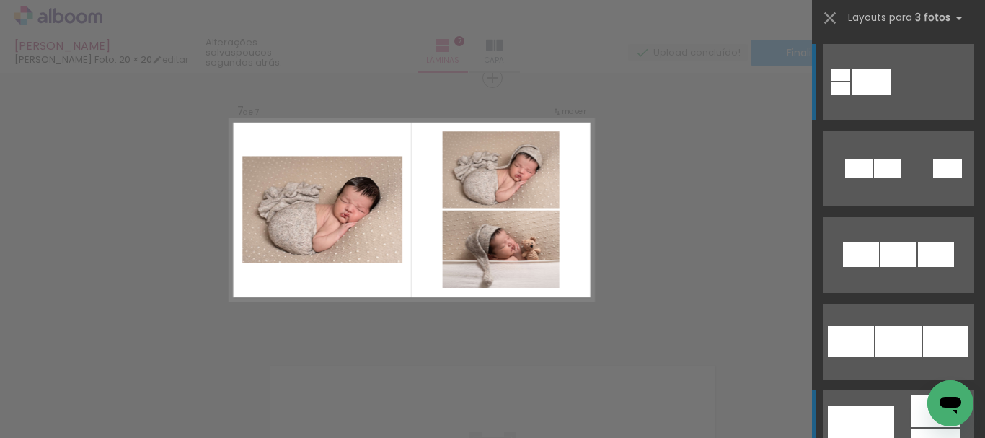
click at [875, 426] on div at bounding box center [861, 428] width 66 height 44
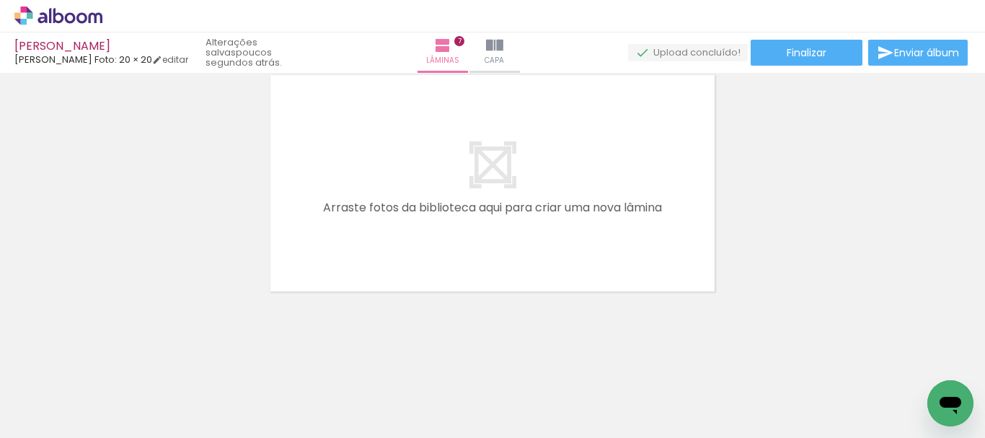
scroll to position [0, 1375]
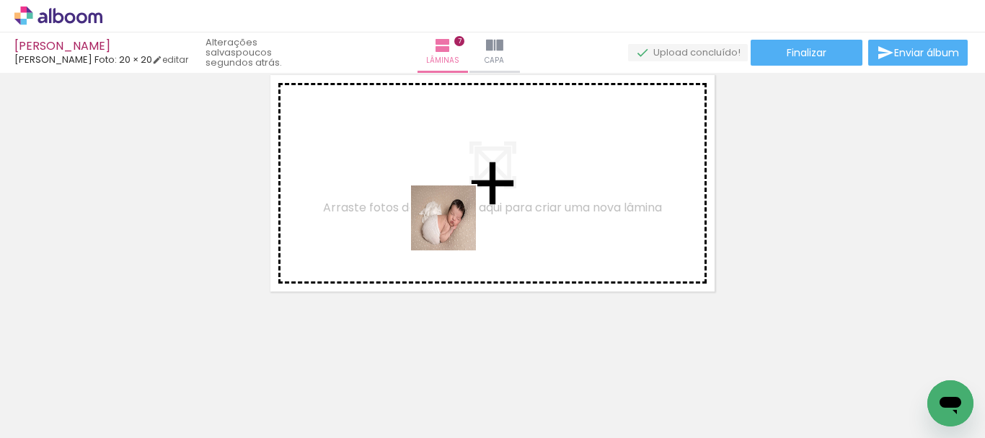
drag, startPoint x: 558, startPoint y: 394, endPoint x: 453, endPoint y: 226, distance: 197.7
click at [453, 226] on quentale-workspace at bounding box center [492, 219] width 985 height 438
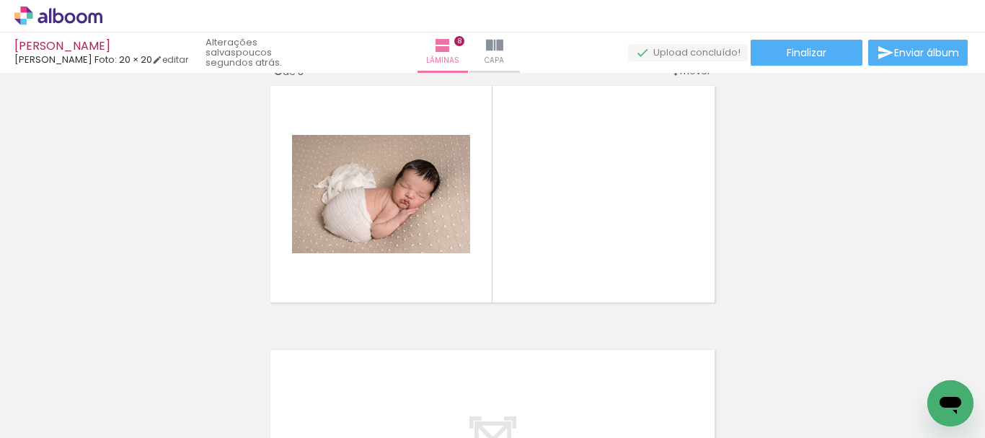
scroll to position [1866, 0]
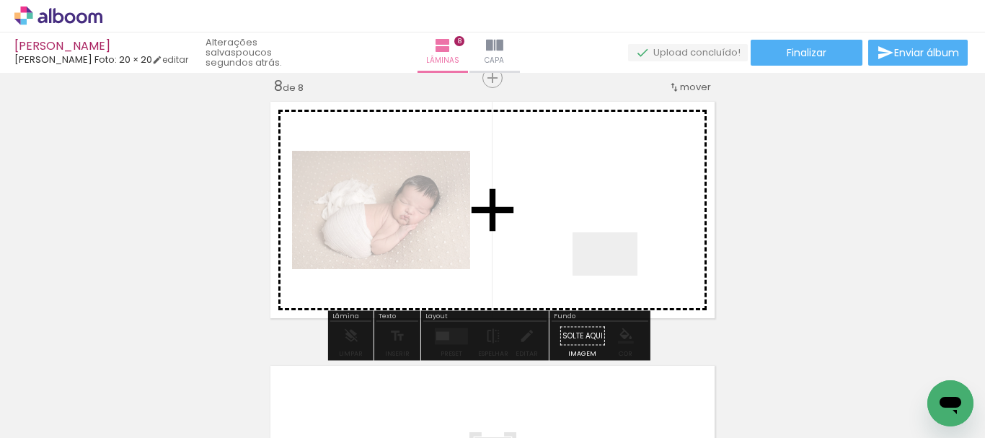
drag, startPoint x: 712, startPoint y: 397, endPoint x: 624, endPoint y: 286, distance: 141.7
click at [614, 271] on quentale-workspace at bounding box center [492, 219] width 985 height 438
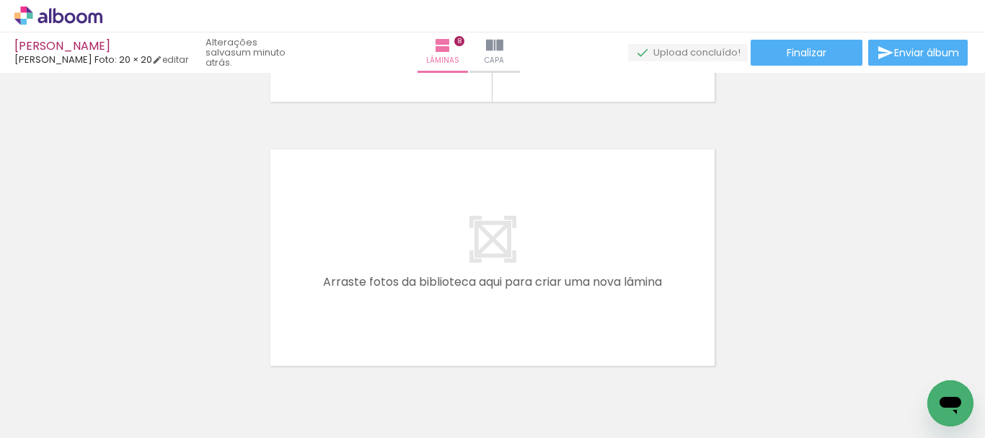
scroll to position [0, 1641]
click at [544, 404] on div at bounding box center [522, 389] width 71 height 48
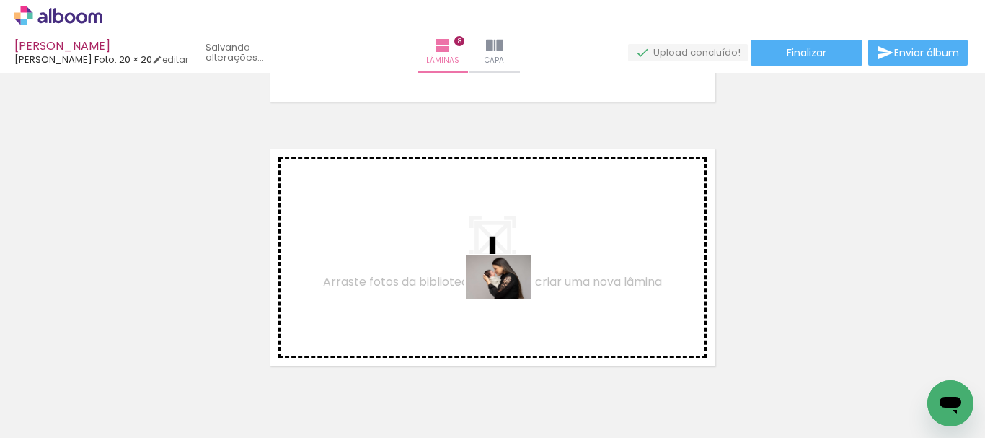
drag, startPoint x: 528, startPoint y: 312, endPoint x: 509, endPoint y: 299, distance: 22.8
click at [509, 299] on quentale-workspace at bounding box center [492, 219] width 985 height 438
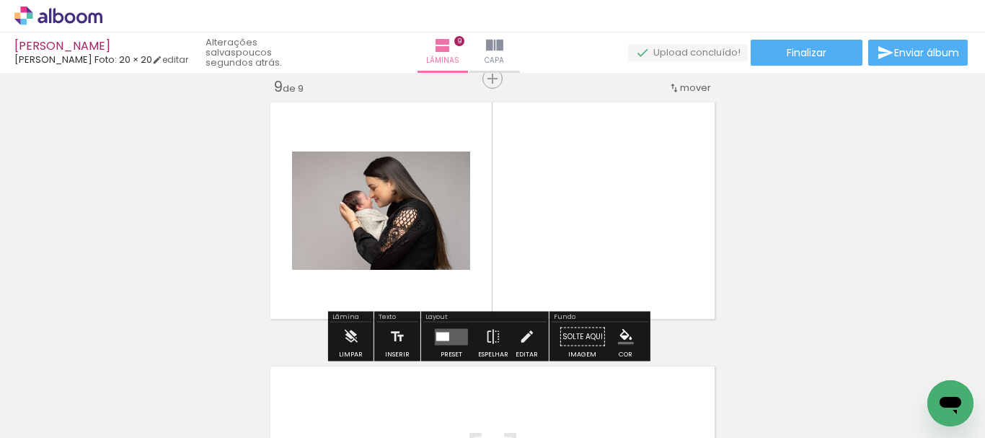
scroll to position [2130, 0]
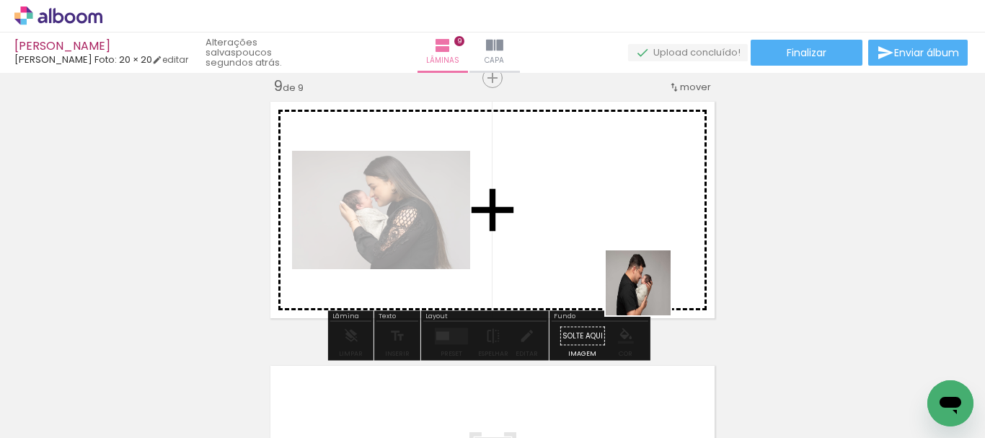
drag, startPoint x: 747, startPoint y: 394, endPoint x: 640, endPoint y: 281, distance: 155.6
click at [640, 281] on quentale-workspace at bounding box center [492, 219] width 985 height 438
